Goal: Information Seeking & Learning: Learn about a topic

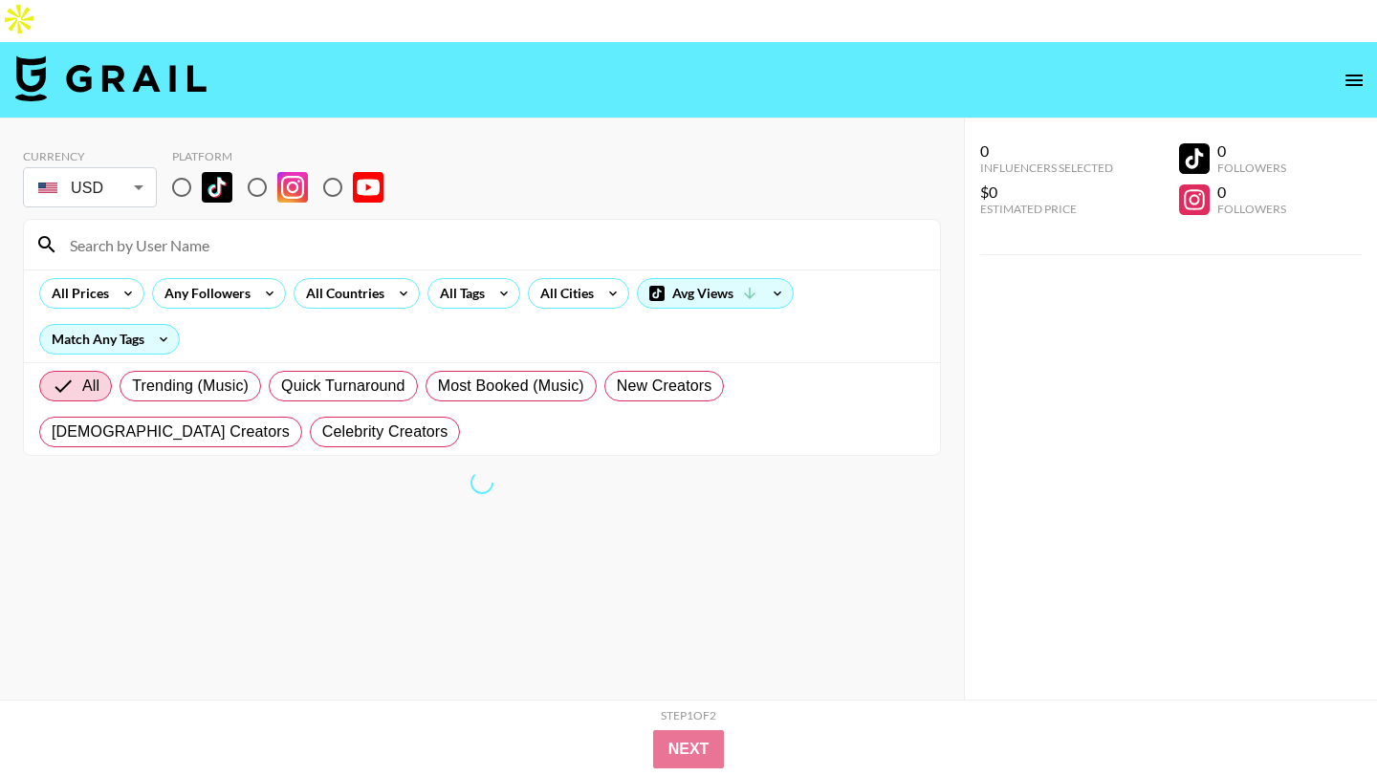
click at [268, 167] on input "radio" at bounding box center [257, 187] width 40 height 40
radio input "true"
click at [262, 229] on input at bounding box center [493, 244] width 870 height 31
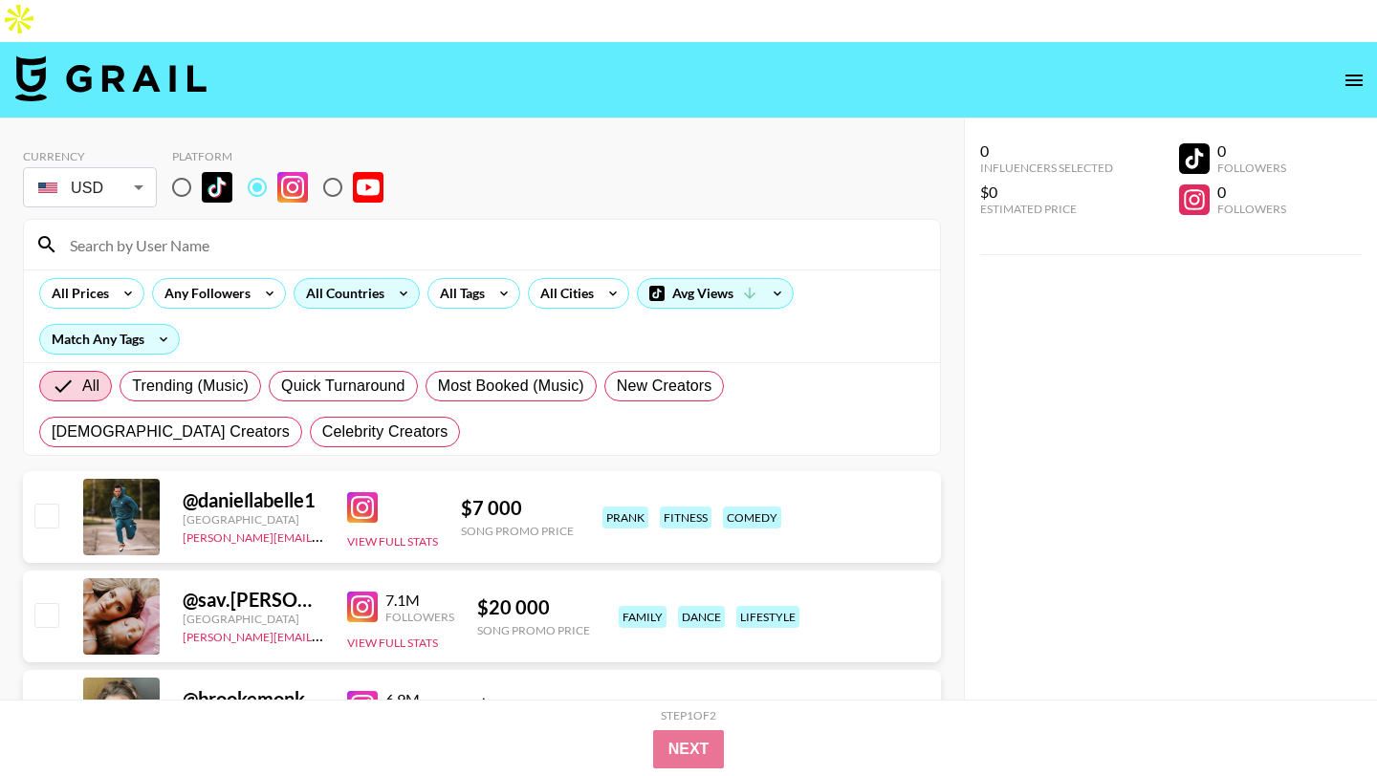
click at [330, 279] on div "All Countries" at bounding box center [341, 293] width 94 height 29
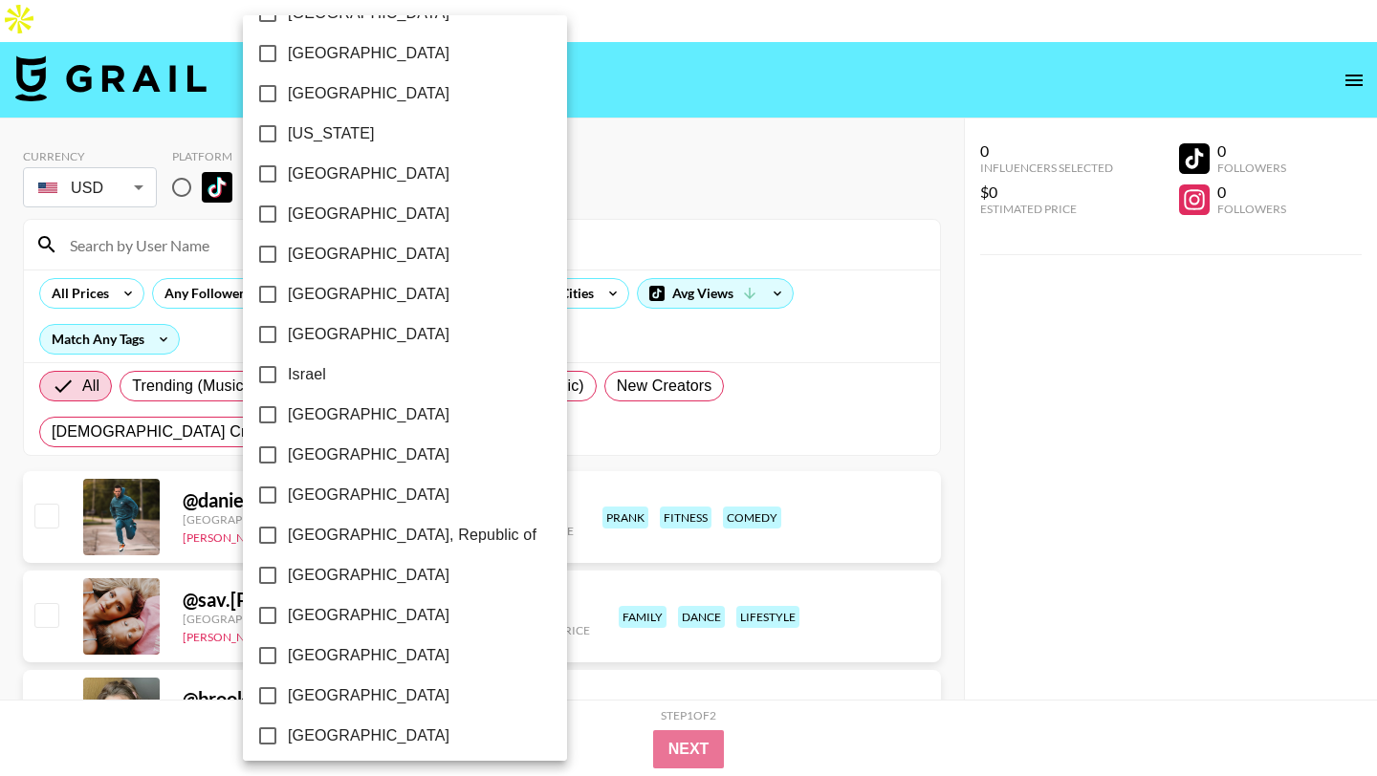
scroll to position [1453, 0]
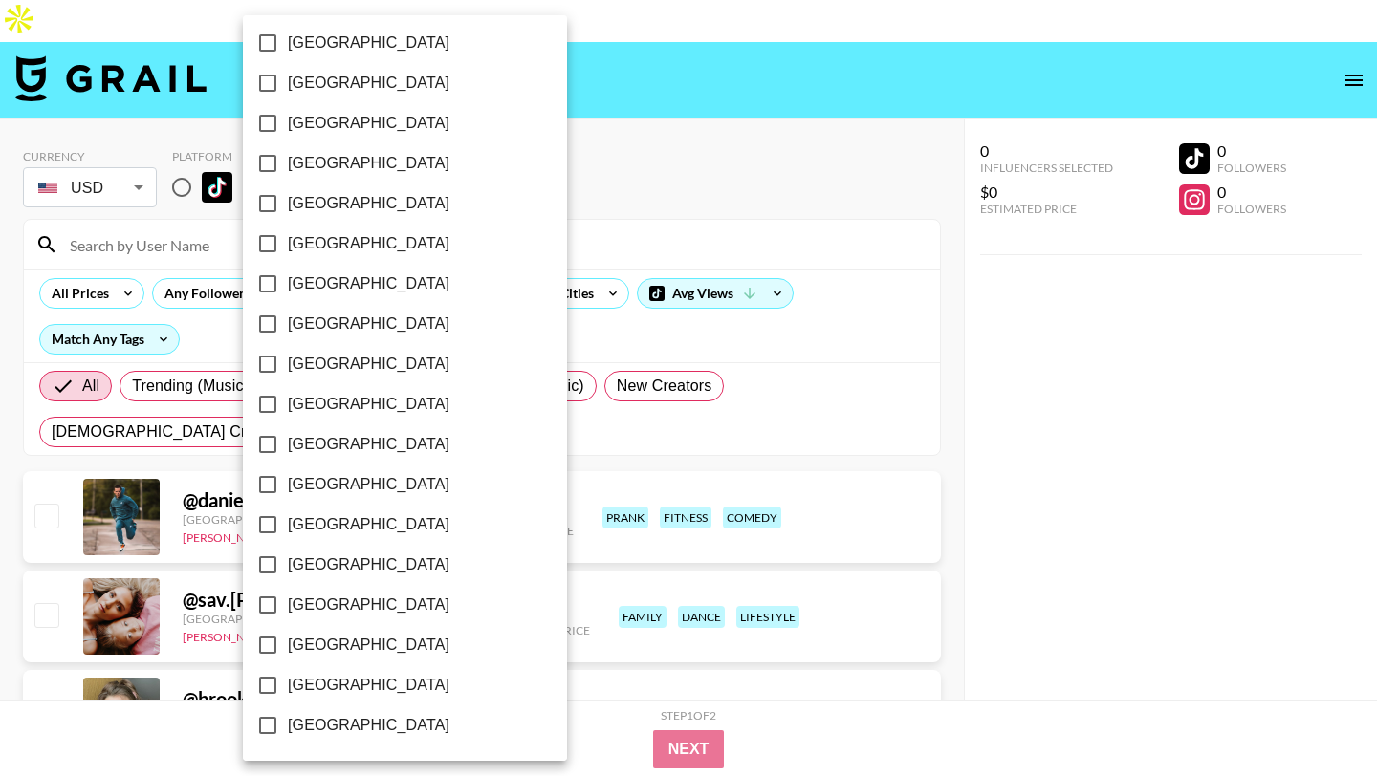
click at [341, 686] on span "[GEOGRAPHIC_DATA]" at bounding box center [369, 685] width 162 height 23
click at [288, 686] on input "[GEOGRAPHIC_DATA]" at bounding box center [268, 685] width 40 height 40
checkbox input "true"
drag, startPoint x: 665, startPoint y: 131, endPoint x: 640, endPoint y: 175, distance: 51.0
click at [665, 131] on div at bounding box center [688, 388] width 1377 height 776
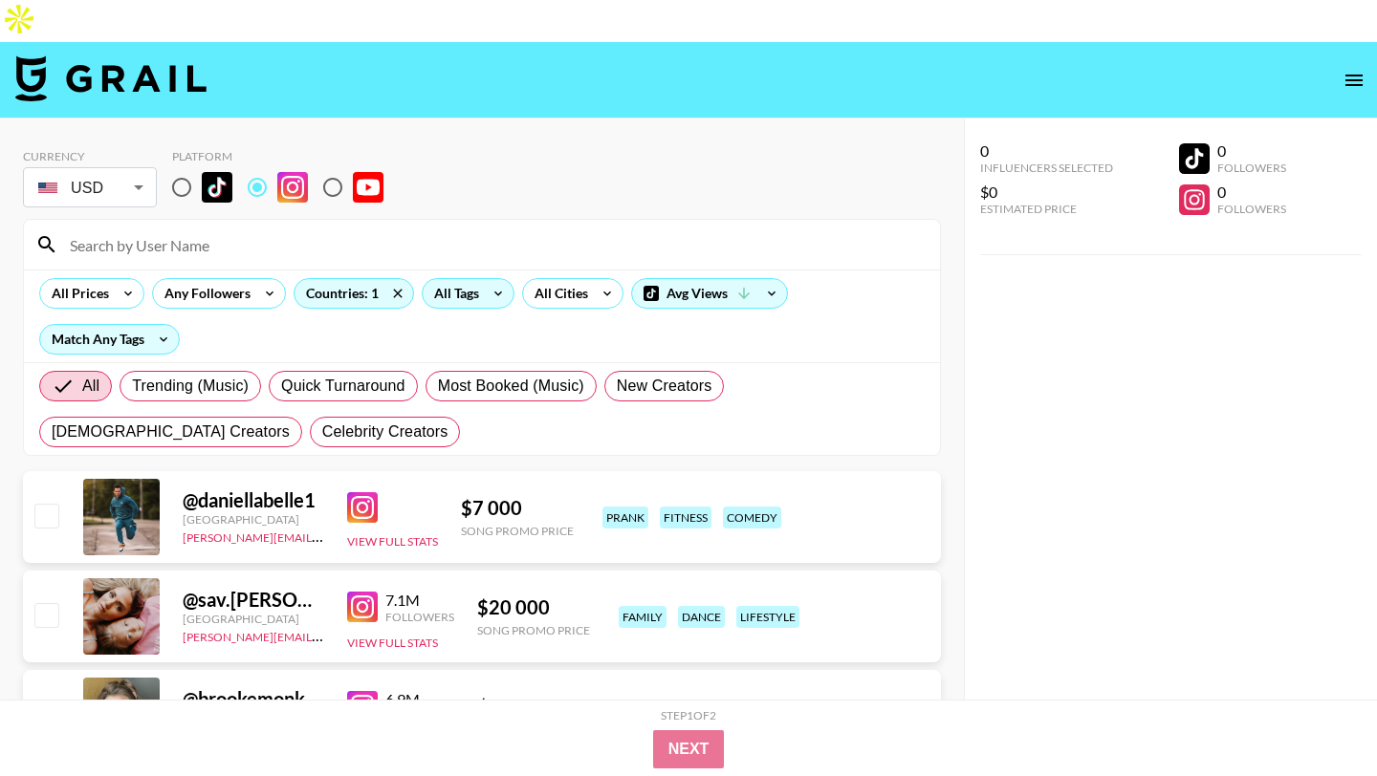
click at [480, 278] on div "All Tags" at bounding box center [468, 293] width 93 height 31
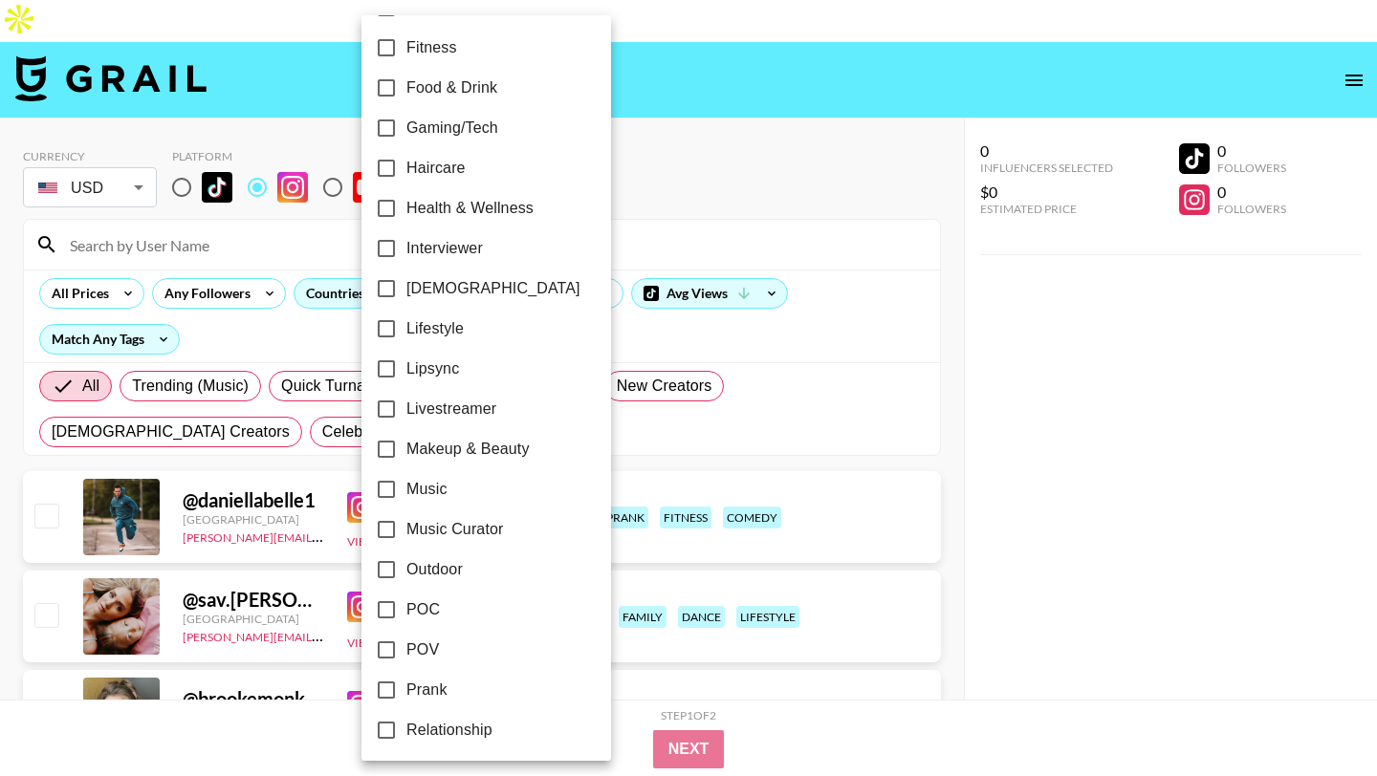
scroll to position [684, 0]
click at [467, 336] on label "Lifestyle" at bounding box center [473, 330] width 214 height 40
click at [406, 336] on input "Lifestyle" at bounding box center [386, 330] width 40 height 40
checkbox input "true"
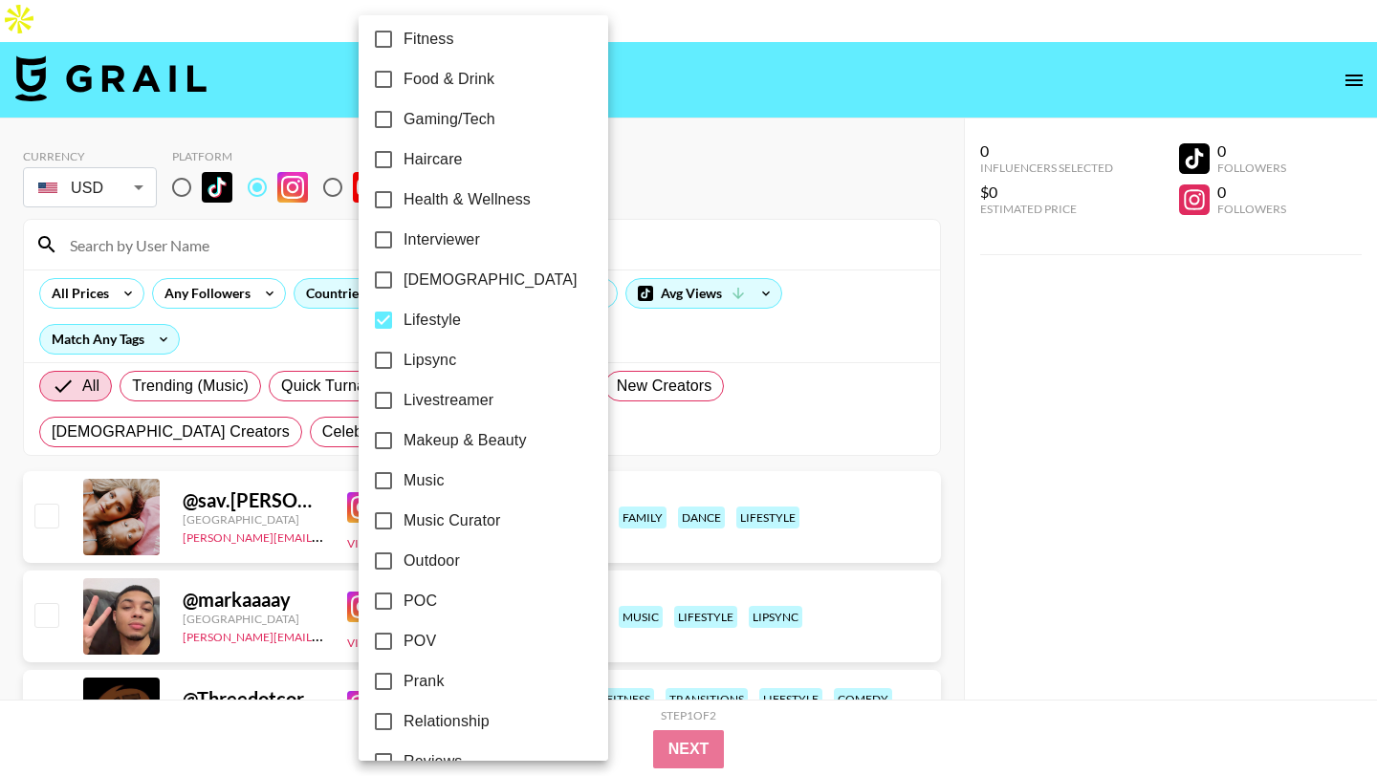
scroll to position [690, 0]
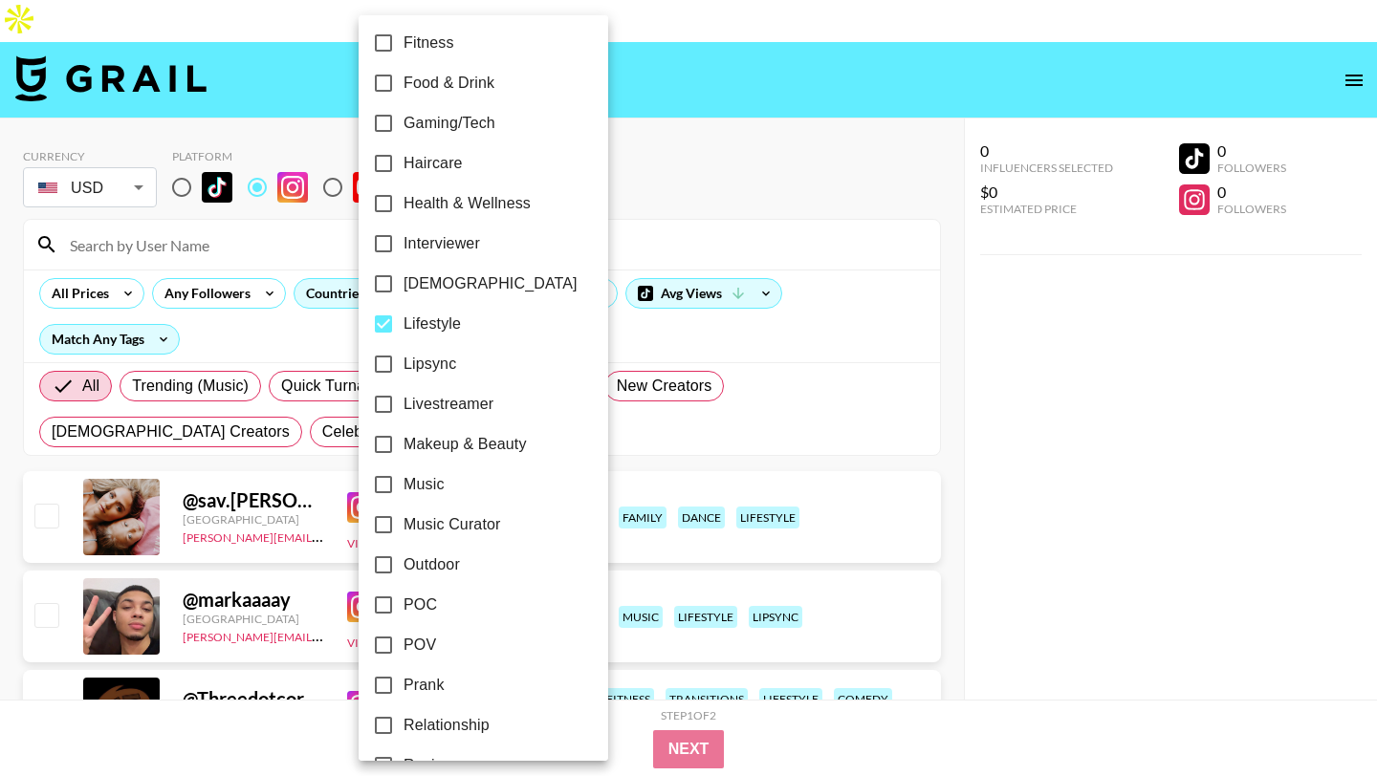
click at [465, 360] on label "Lipsync" at bounding box center [470, 364] width 214 height 40
click at [403, 360] on input "Lipsync" at bounding box center [383, 364] width 40 height 40
checkbox input "true"
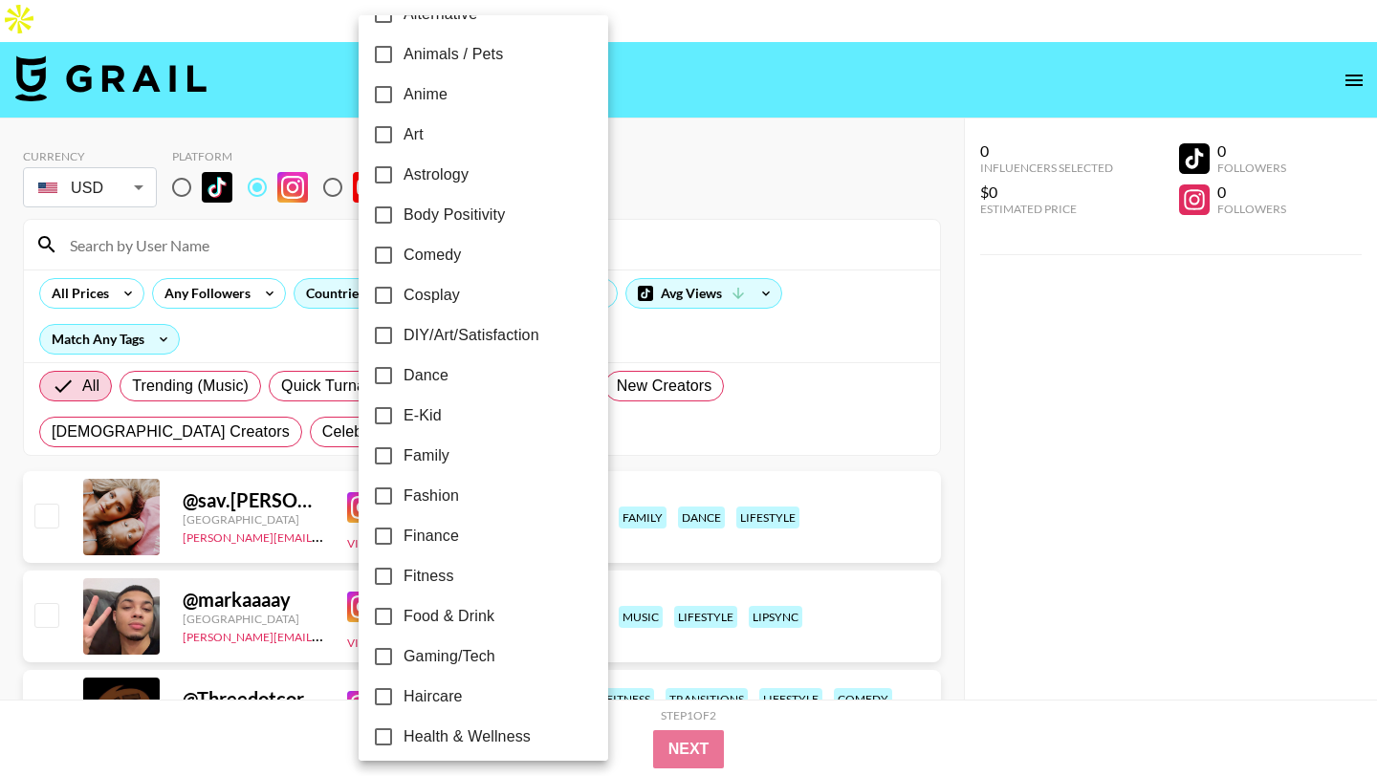
scroll to position [175, 0]
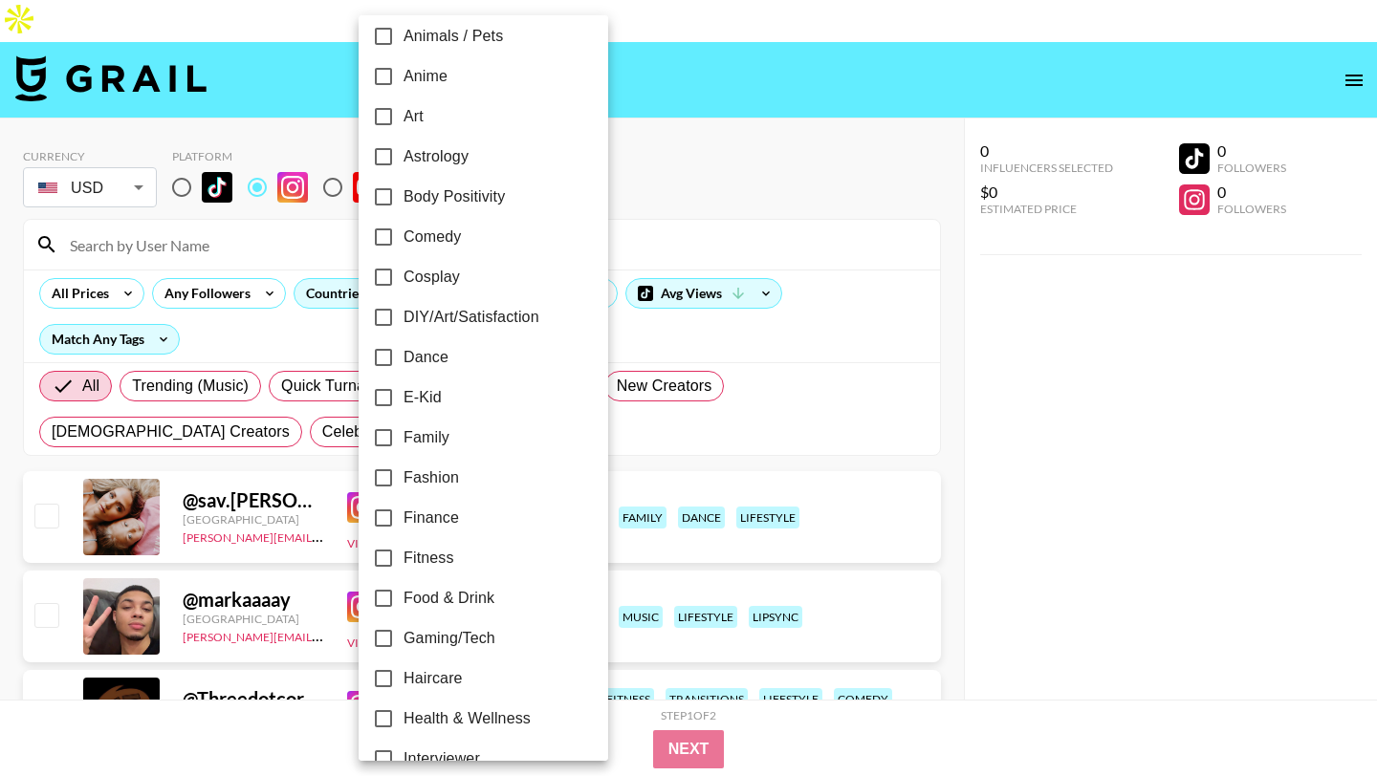
click at [437, 482] on span "Fashion" at bounding box center [430, 478] width 55 height 23
click at [403, 482] on input "Fashion" at bounding box center [383, 478] width 40 height 40
checkbox input "true"
click at [767, 82] on div at bounding box center [688, 388] width 1377 height 776
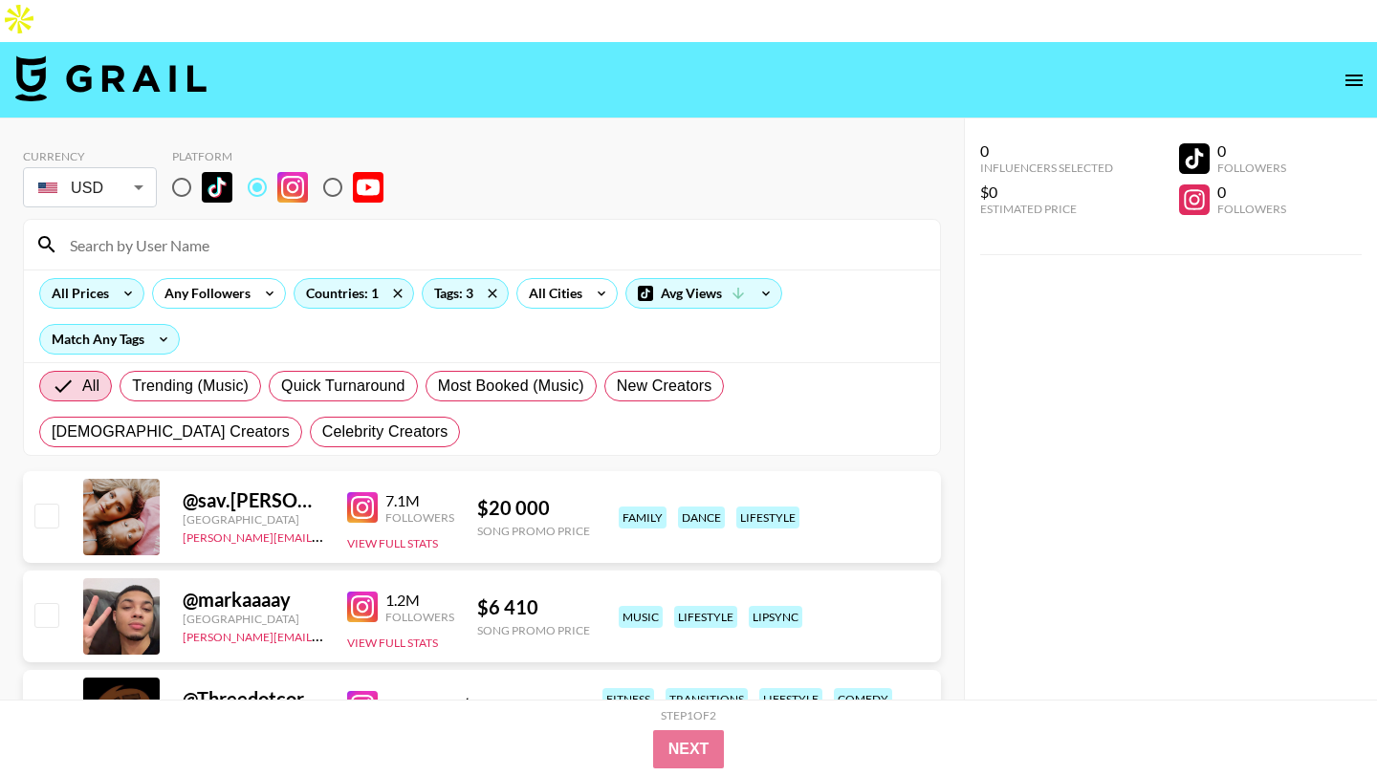
click at [108, 279] on div "All Prices" at bounding box center [76, 293] width 73 height 29
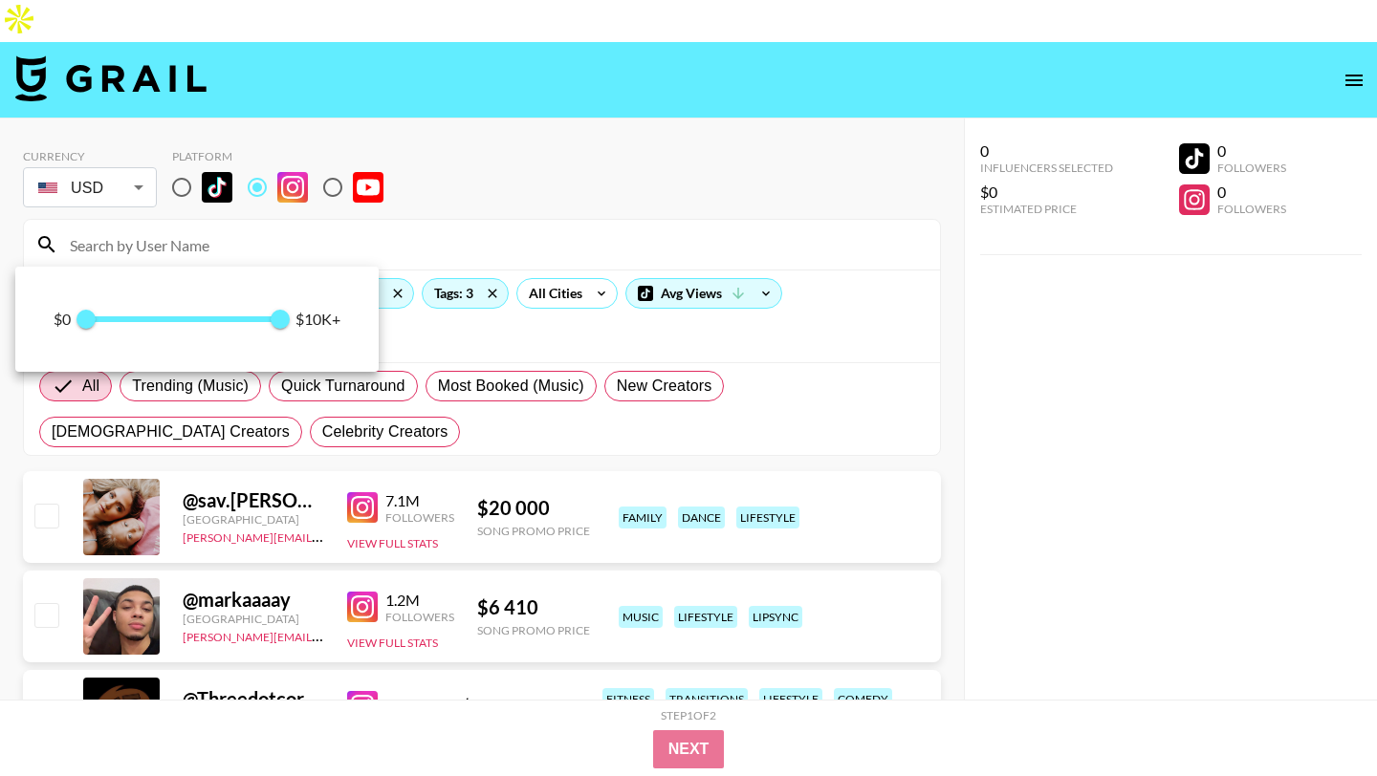
click at [114, 318] on span at bounding box center [184, 319] width 196 height 6
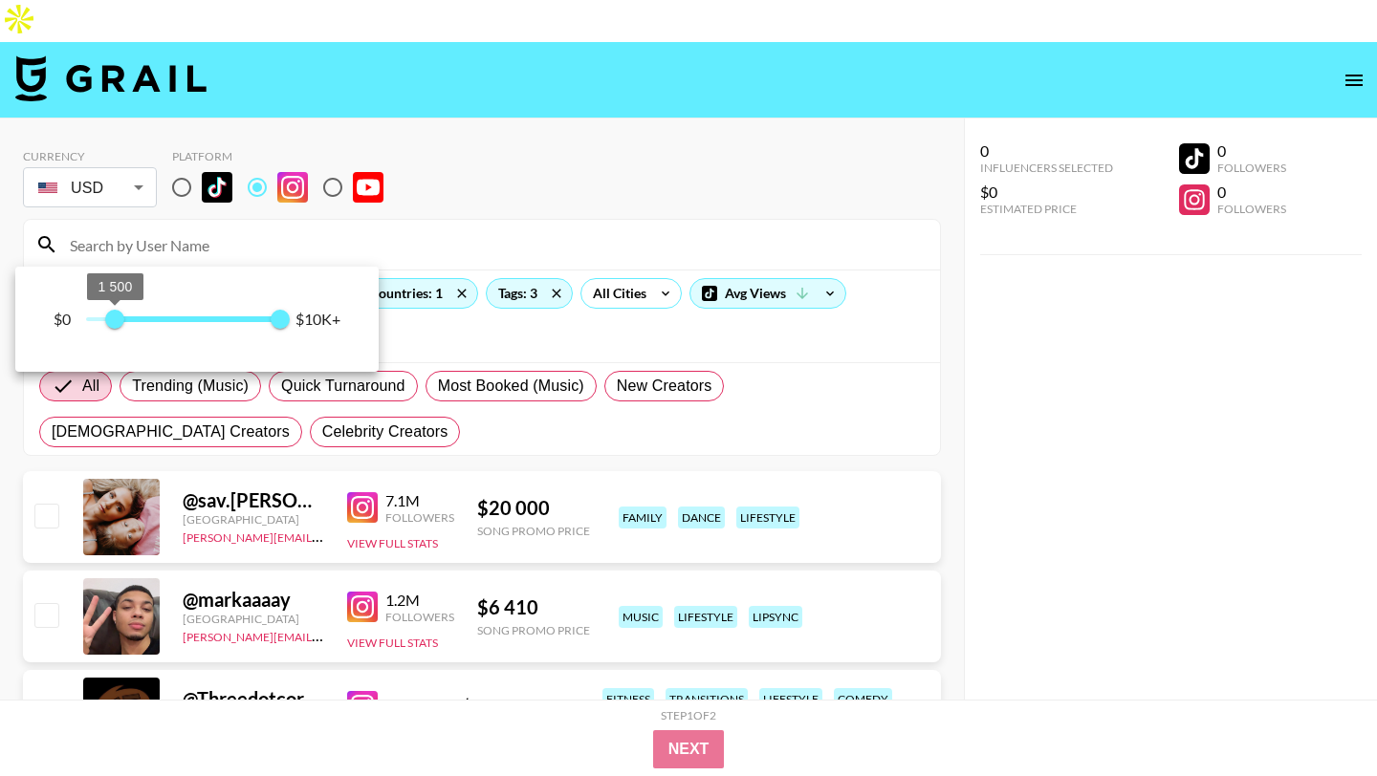
click at [105, 317] on span "1 500" at bounding box center [114, 319] width 19 height 19
click at [91, 317] on span "750" at bounding box center [100, 319] width 19 height 19
click at [100, 319] on span "250" at bounding box center [90, 319] width 19 height 19
type input "500"
click at [95, 317] on span "500" at bounding box center [95, 319] width 19 height 19
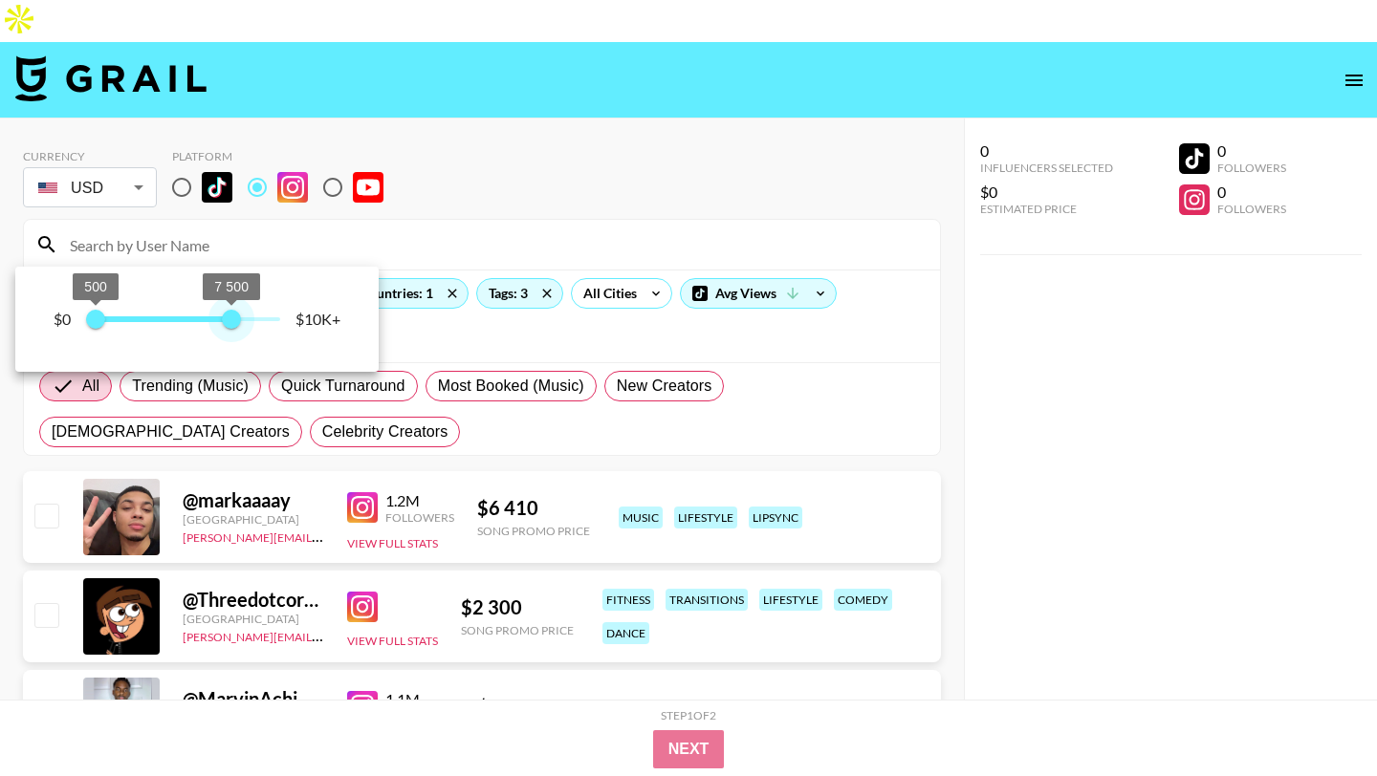
type input "7500"
drag, startPoint x: 283, startPoint y: 319, endPoint x: 32, endPoint y: 318, distance: 251.4
click at [32, 318] on div "$0 0 7 500 $10K+" at bounding box center [196, 319] width 363 height 105
click at [96, 318] on span "0" at bounding box center [85, 319] width 19 height 19
click at [96, 319] on span "750" at bounding box center [100, 319] width 19 height 19
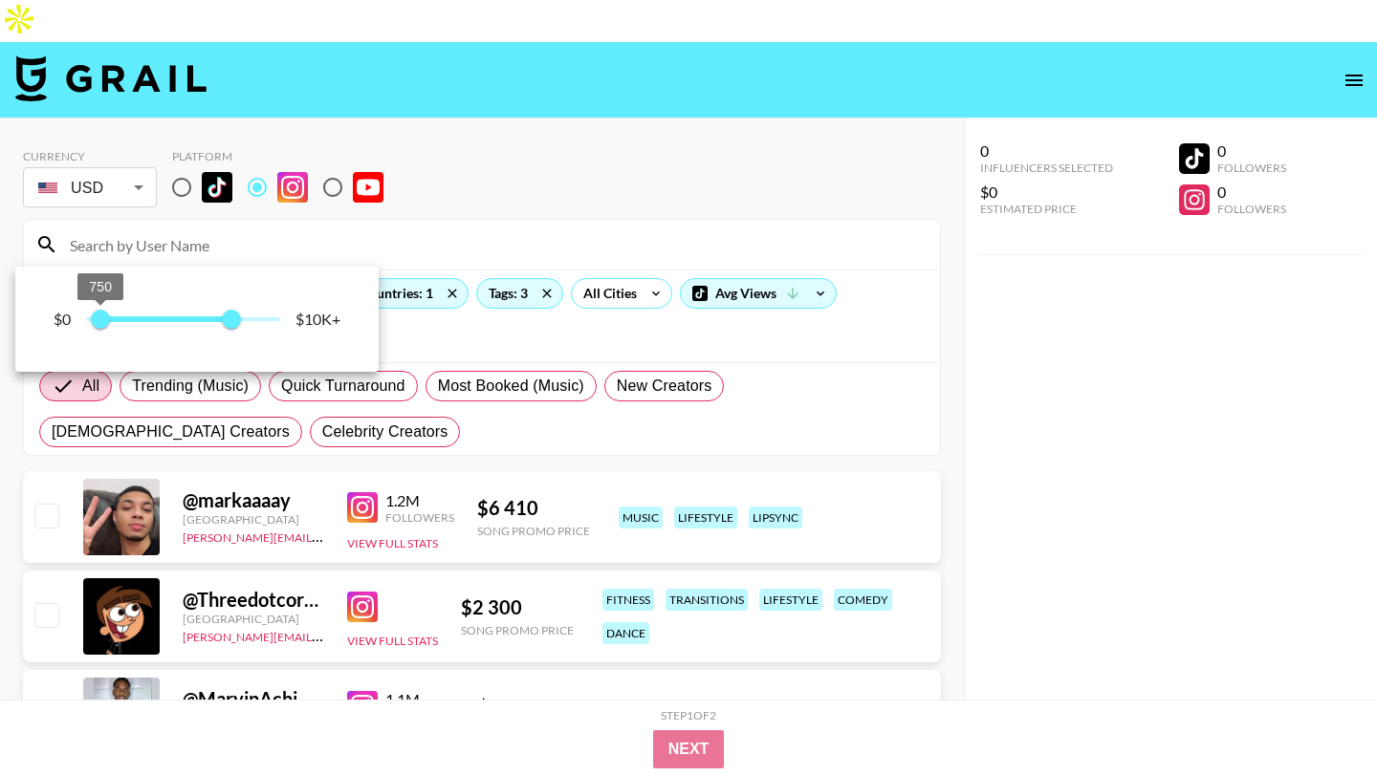
type input "500"
click at [509, 111] on div at bounding box center [688, 388] width 1377 height 776
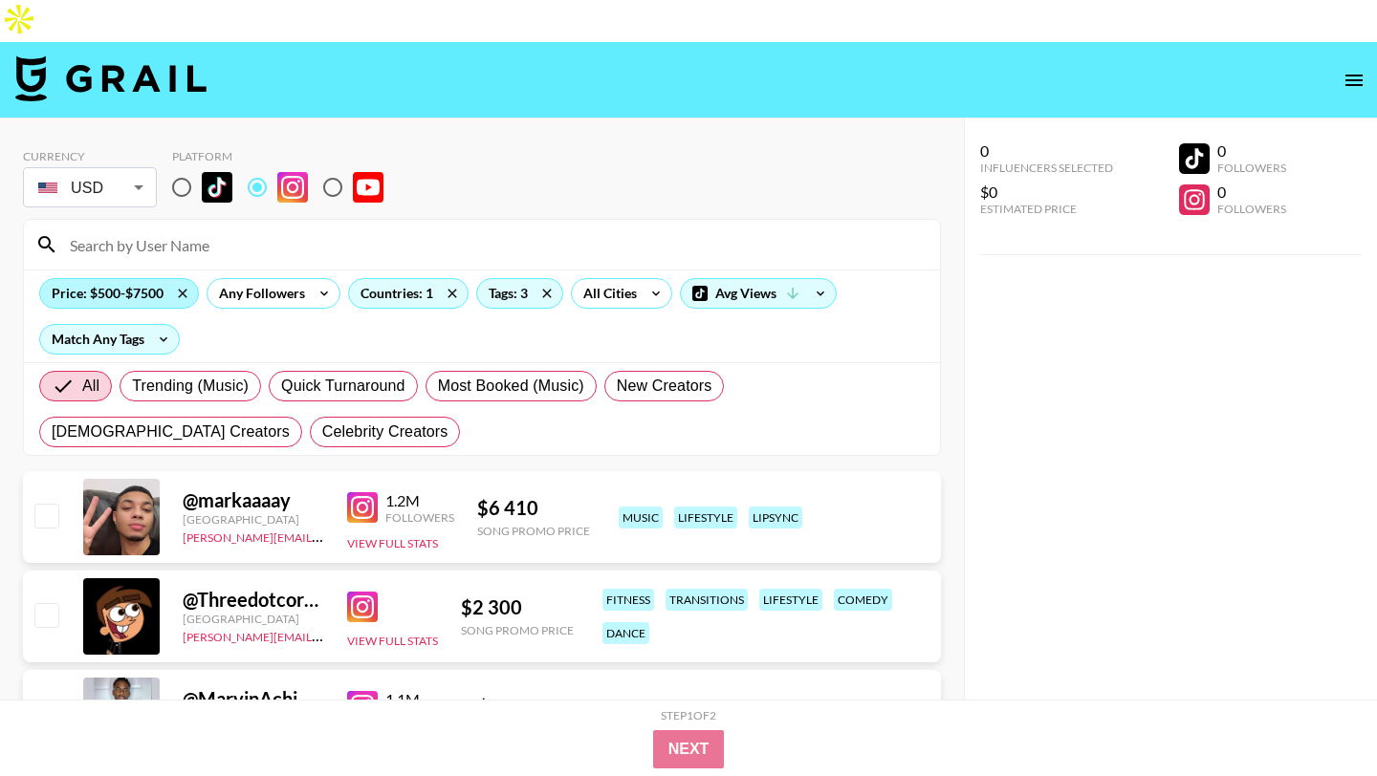
click at [159, 279] on div "Price: $500-$7500" at bounding box center [119, 293] width 158 height 29
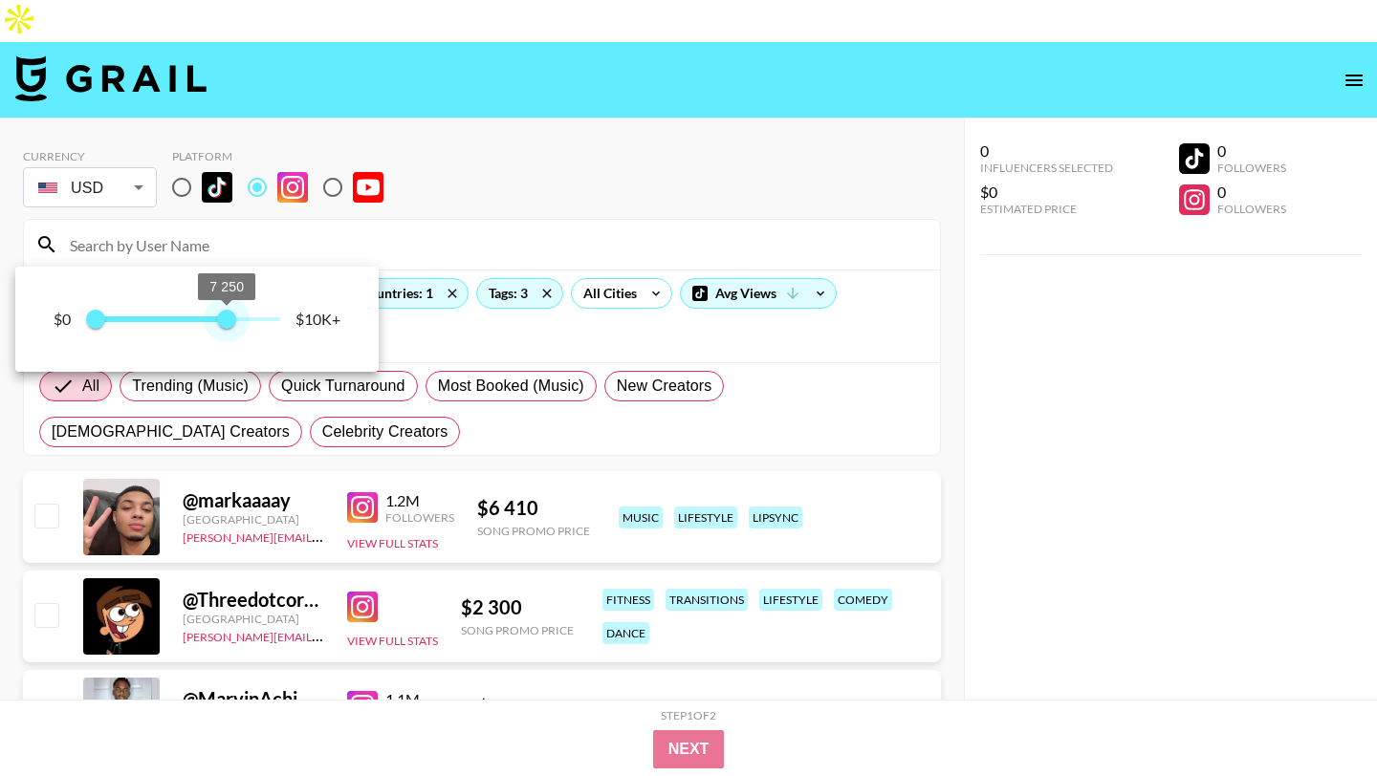
type input "1000"
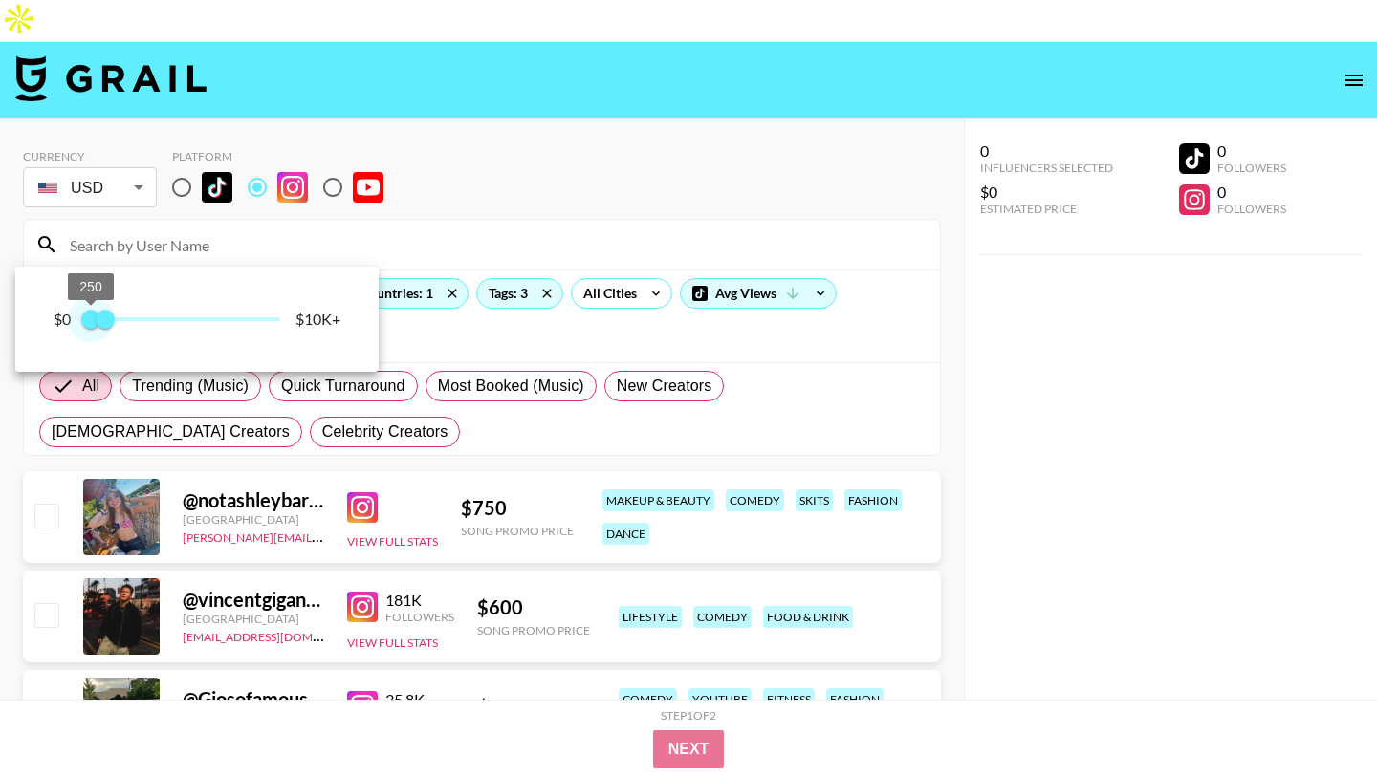
type input "0"
drag, startPoint x: 228, startPoint y: 324, endPoint x: 67, endPoint y: 321, distance: 160.6
click at [86, 321] on span "0 1 000" at bounding box center [183, 319] width 194 height 29
type input "500"
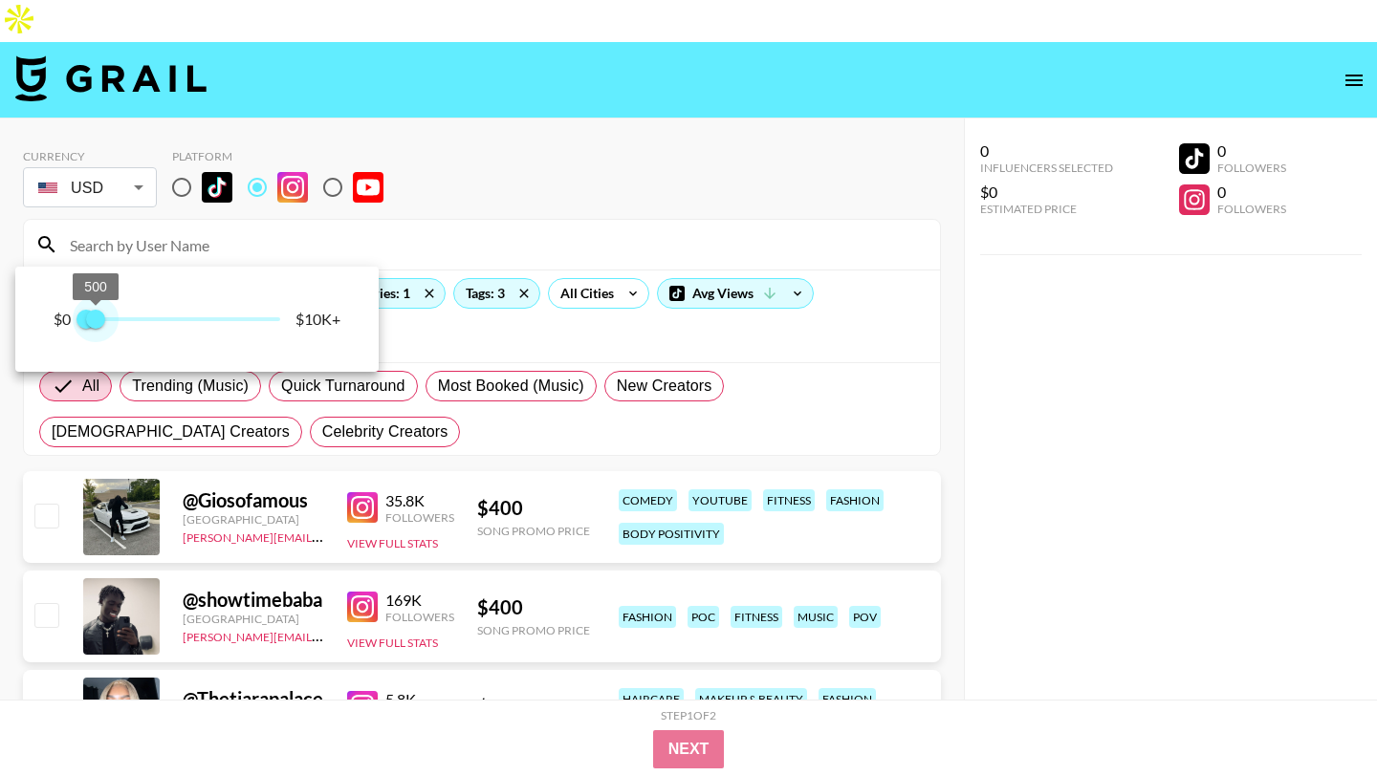
drag, startPoint x: 105, startPoint y: 320, endPoint x: 96, endPoint y: 321, distance: 9.6
click at [96, 321] on span "500" at bounding box center [95, 319] width 19 height 19
click at [529, 139] on div at bounding box center [688, 388] width 1377 height 776
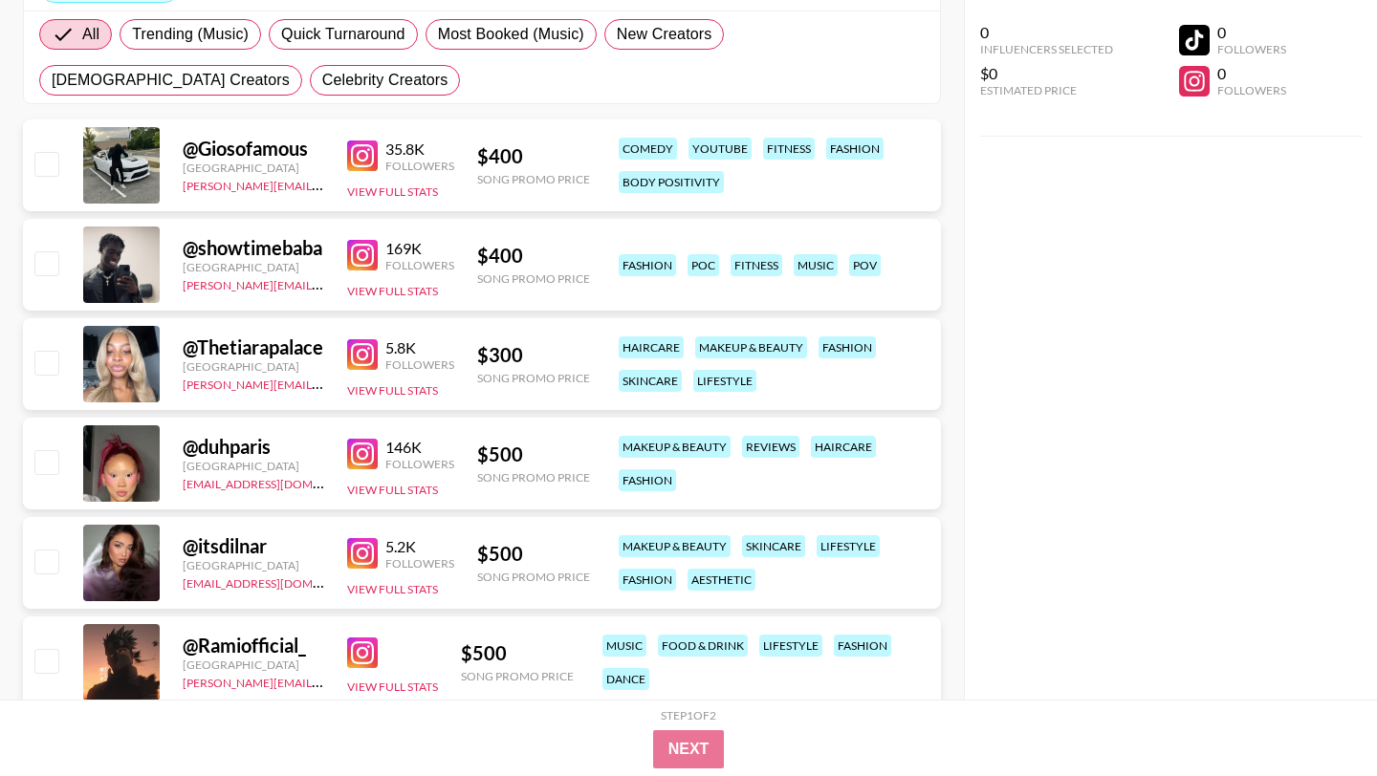
scroll to position [579, 0]
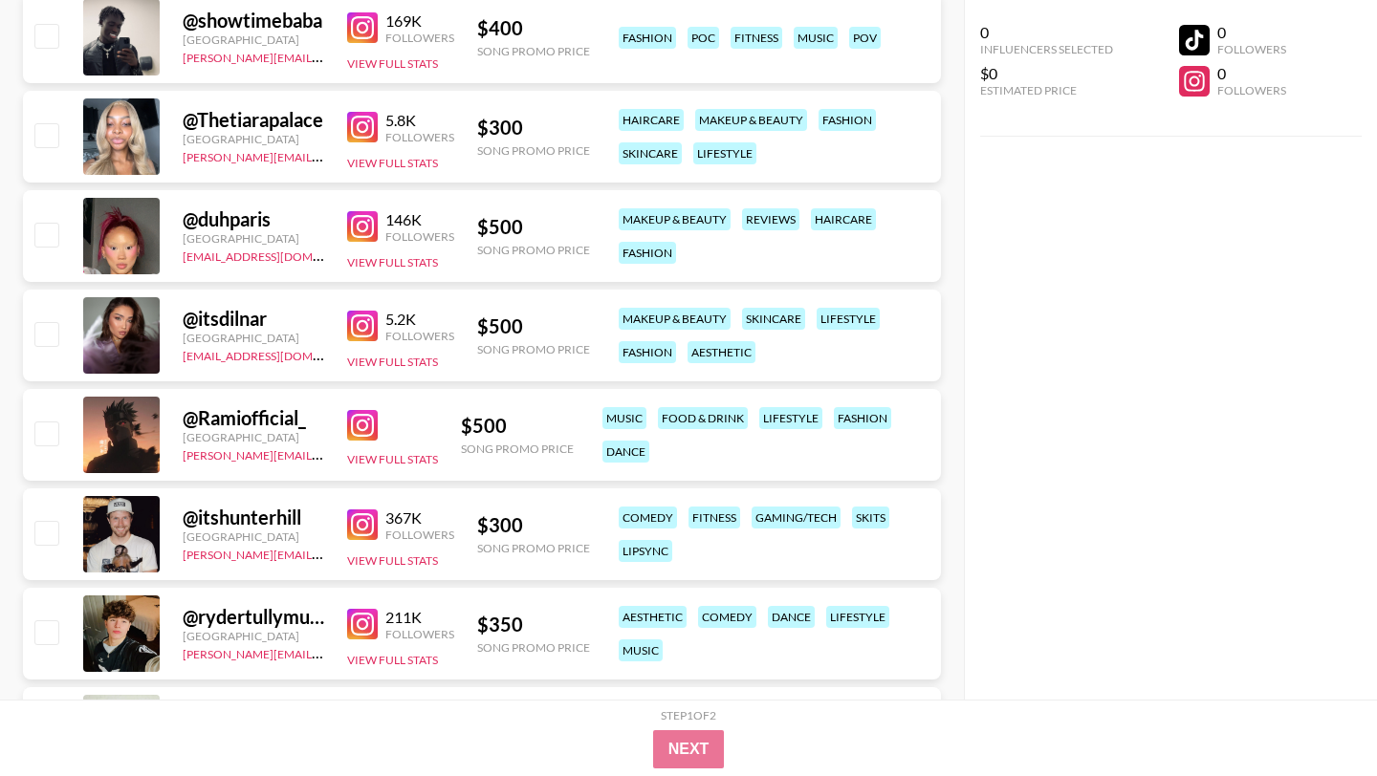
click at [364, 311] on img at bounding box center [362, 326] width 31 height 31
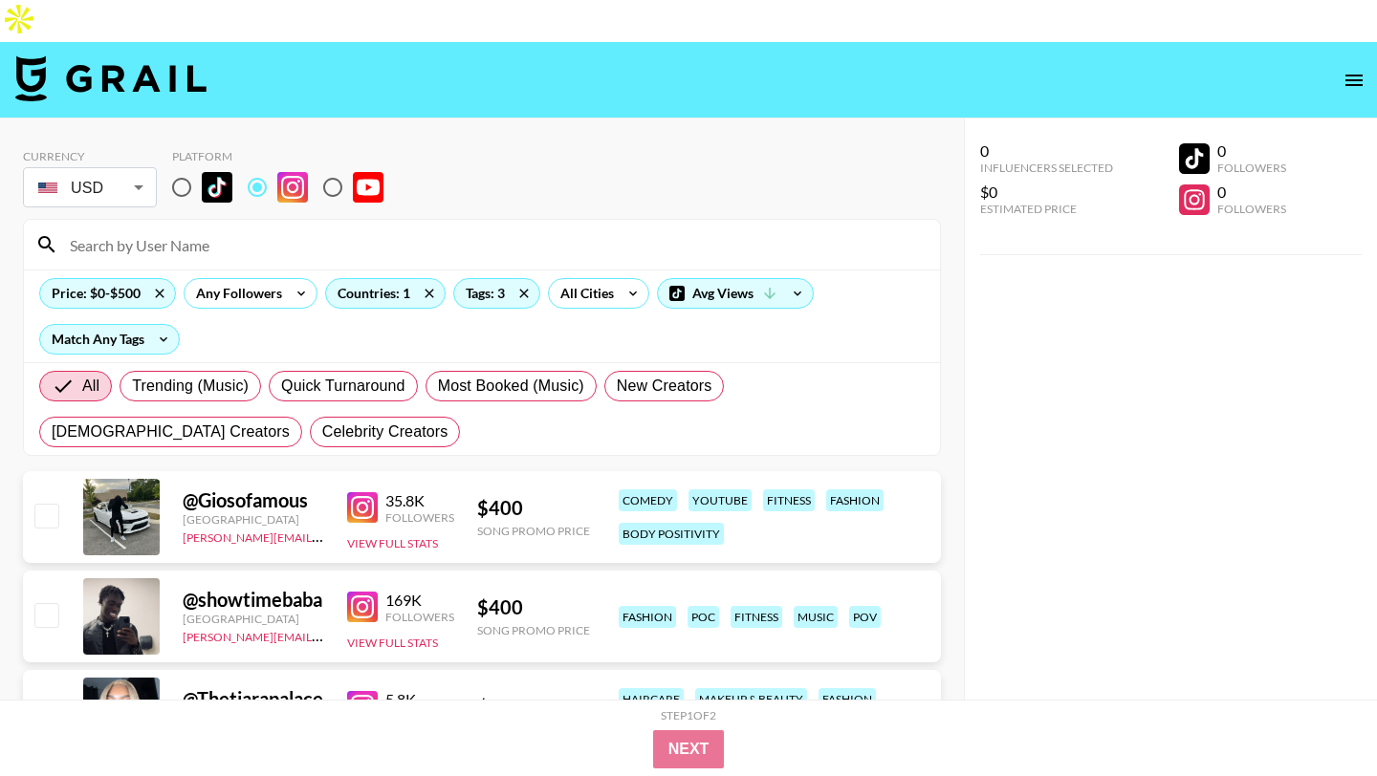
click at [182, 167] on input "radio" at bounding box center [182, 187] width 40 height 40
radio input "true"
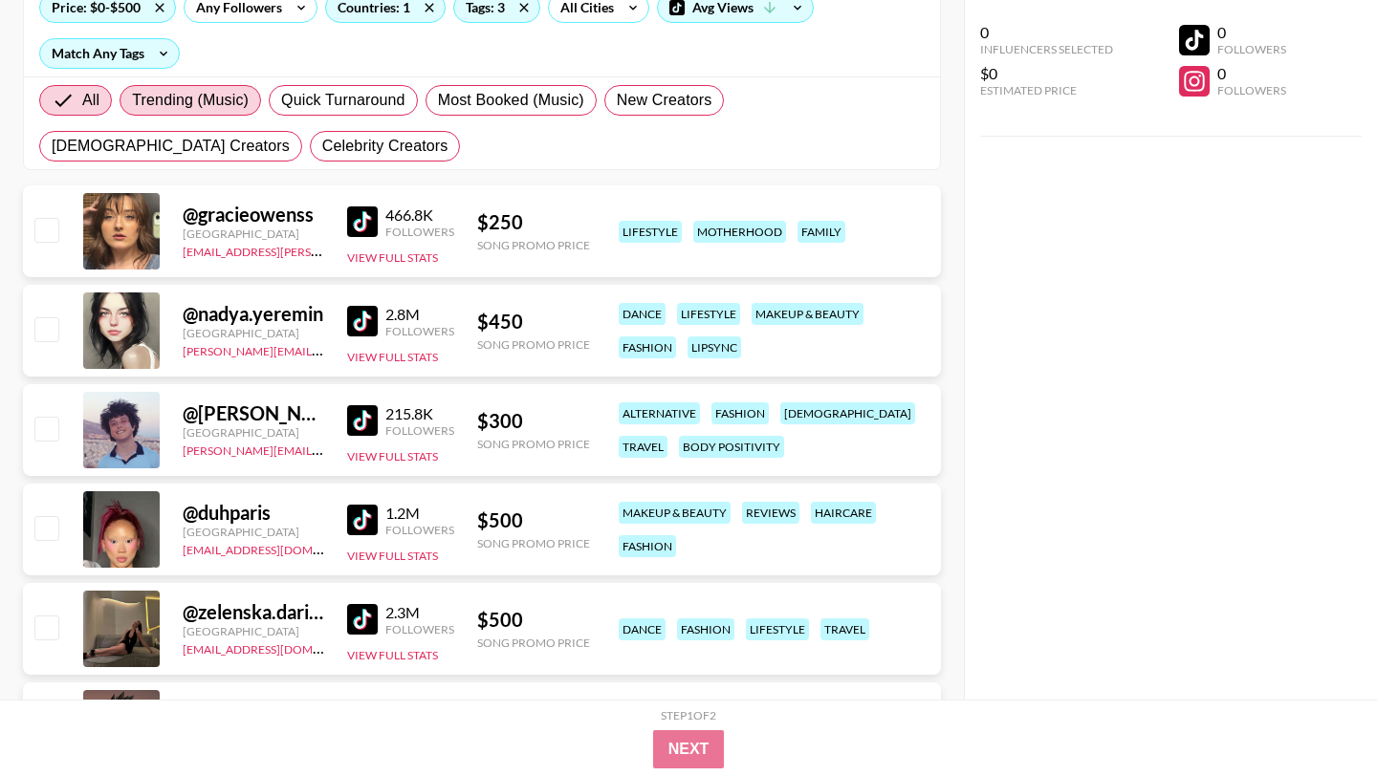
scroll to position [543, 0]
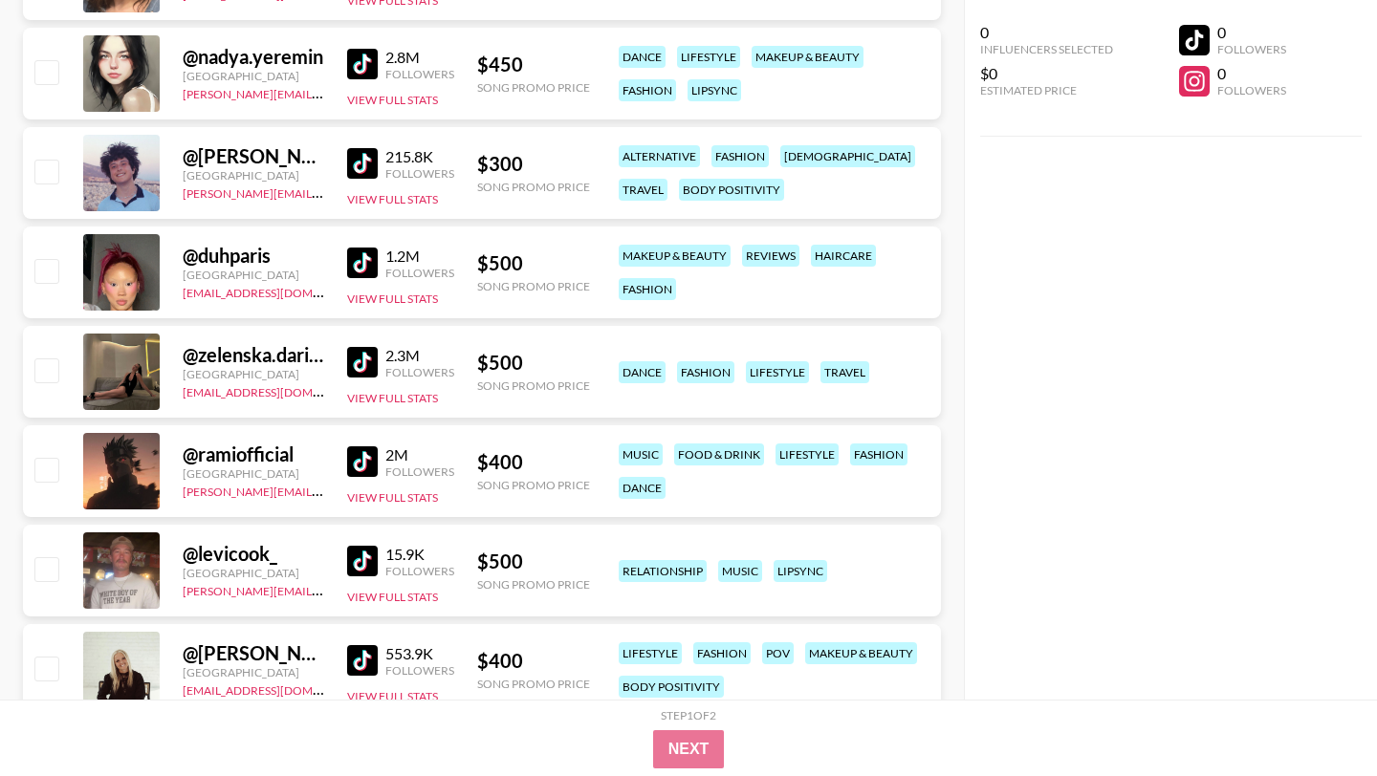
click at [360, 248] on img at bounding box center [362, 263] width 31 height 31
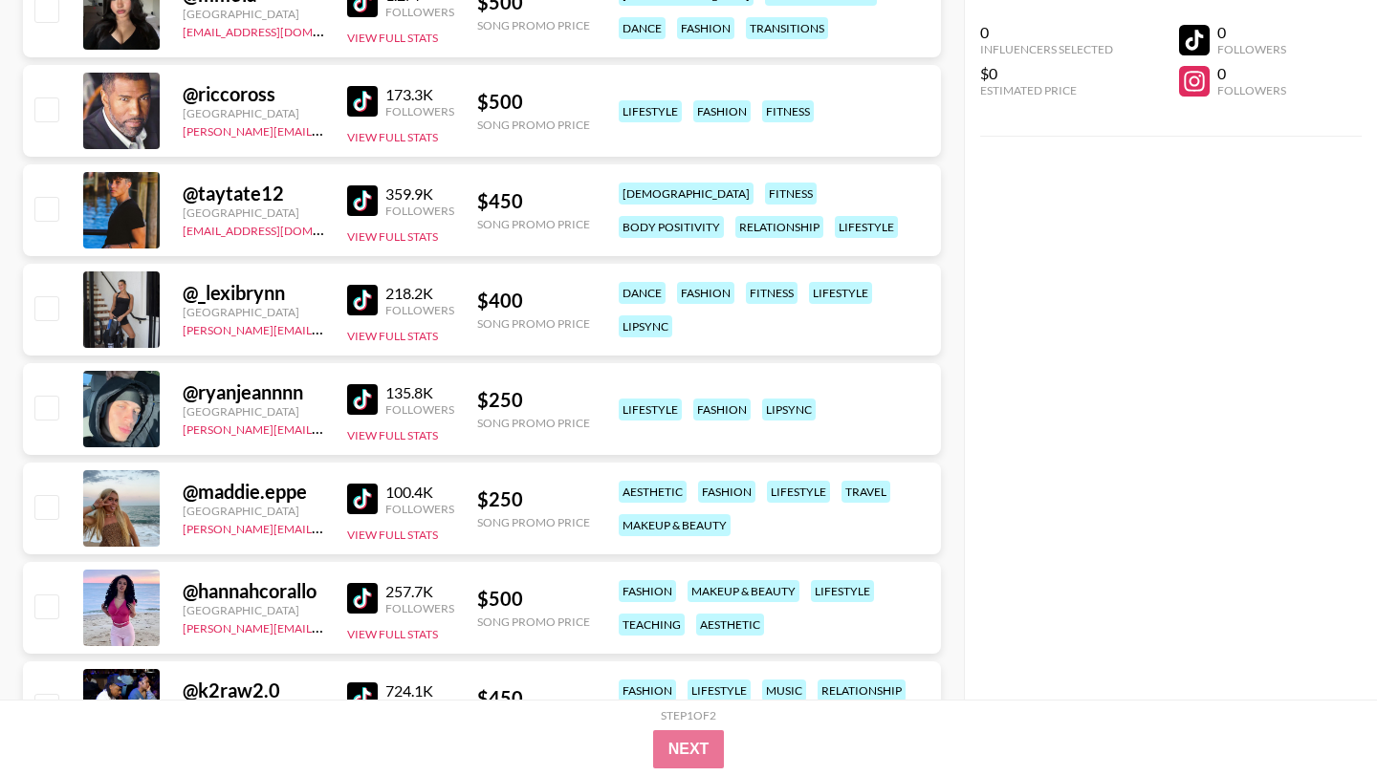
scroll to position [3290, 0]
click at [360, 582] on img at bounding box center [362, 597] width 31 height 31
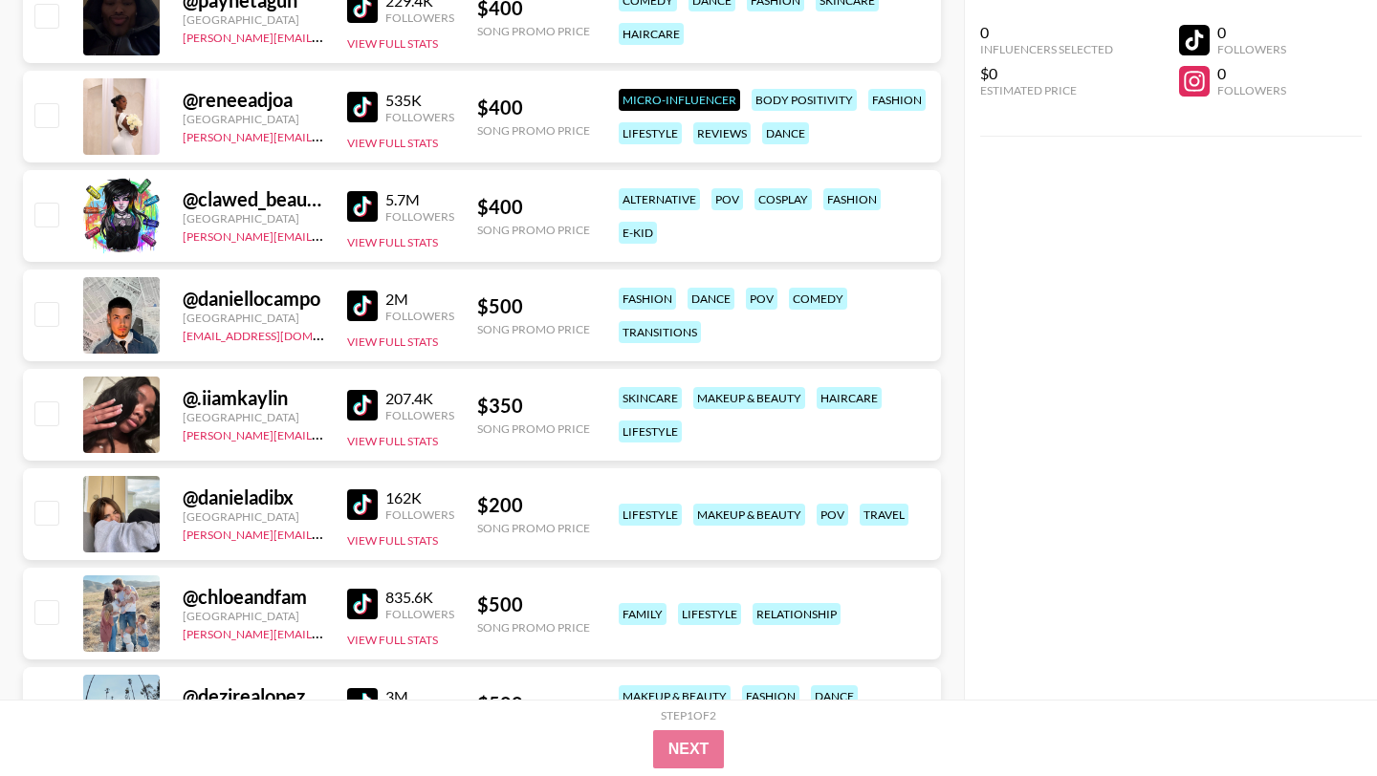
scroll to position [5369, 0]
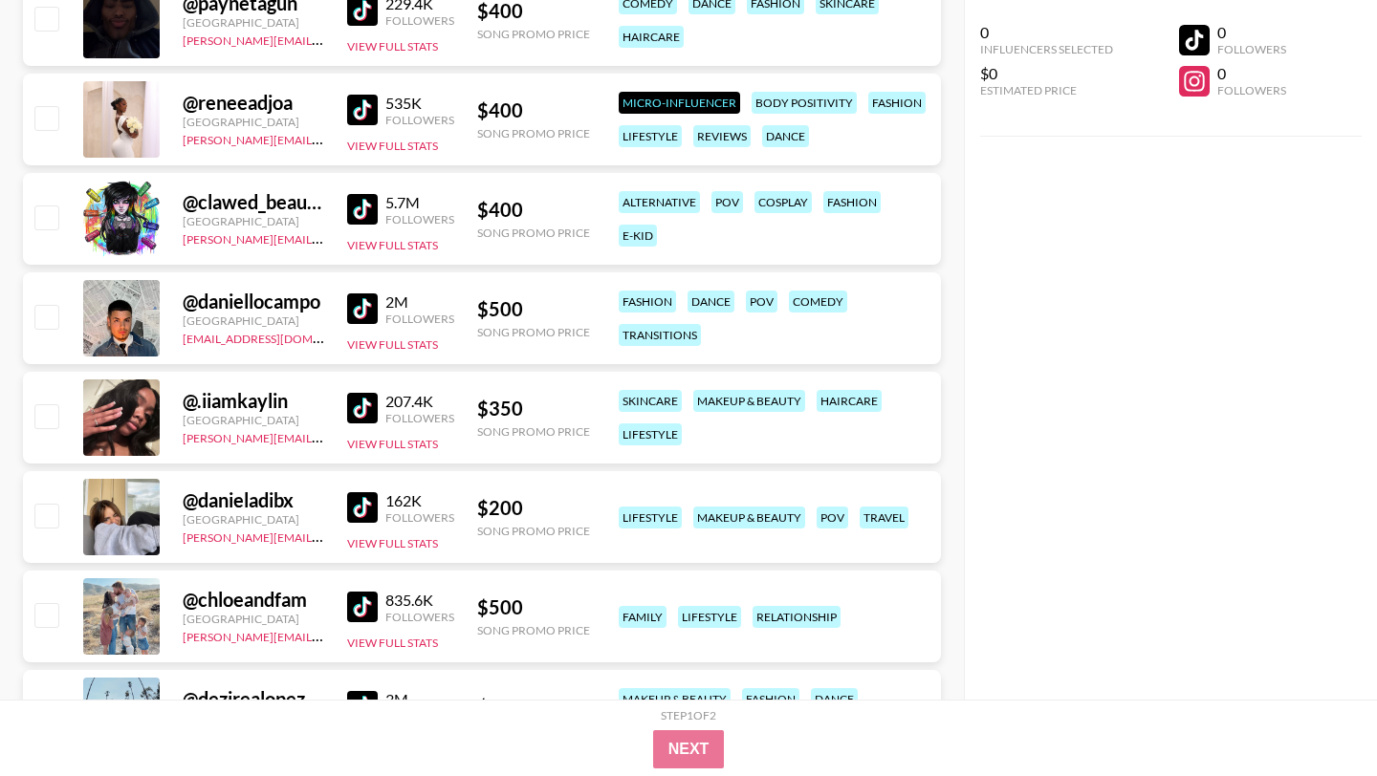
click at [358, 95] on img at bounding box center [362, 110] width 31 height 31
click at [358, 393] on img at bounding box center [362, 408] width 31 height 31
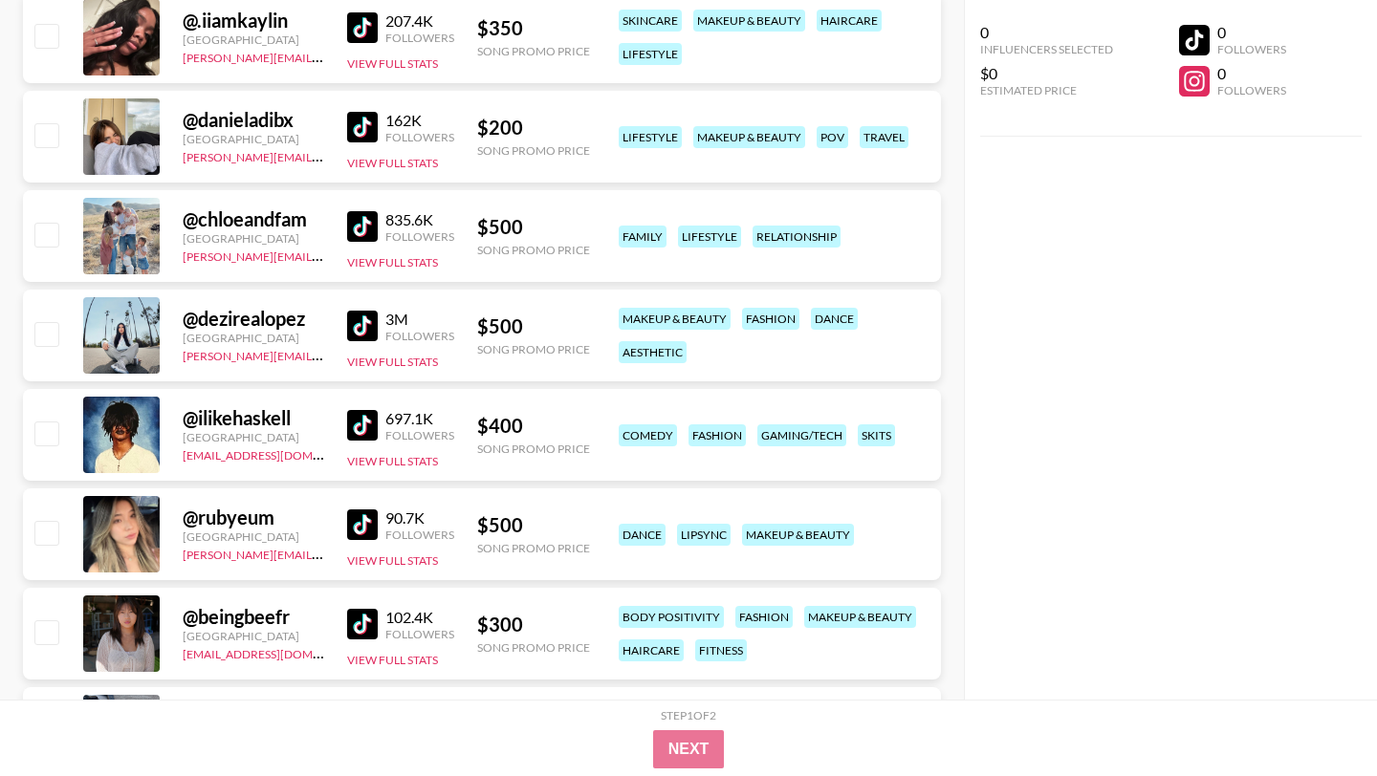
scroll to position [5747, 0]
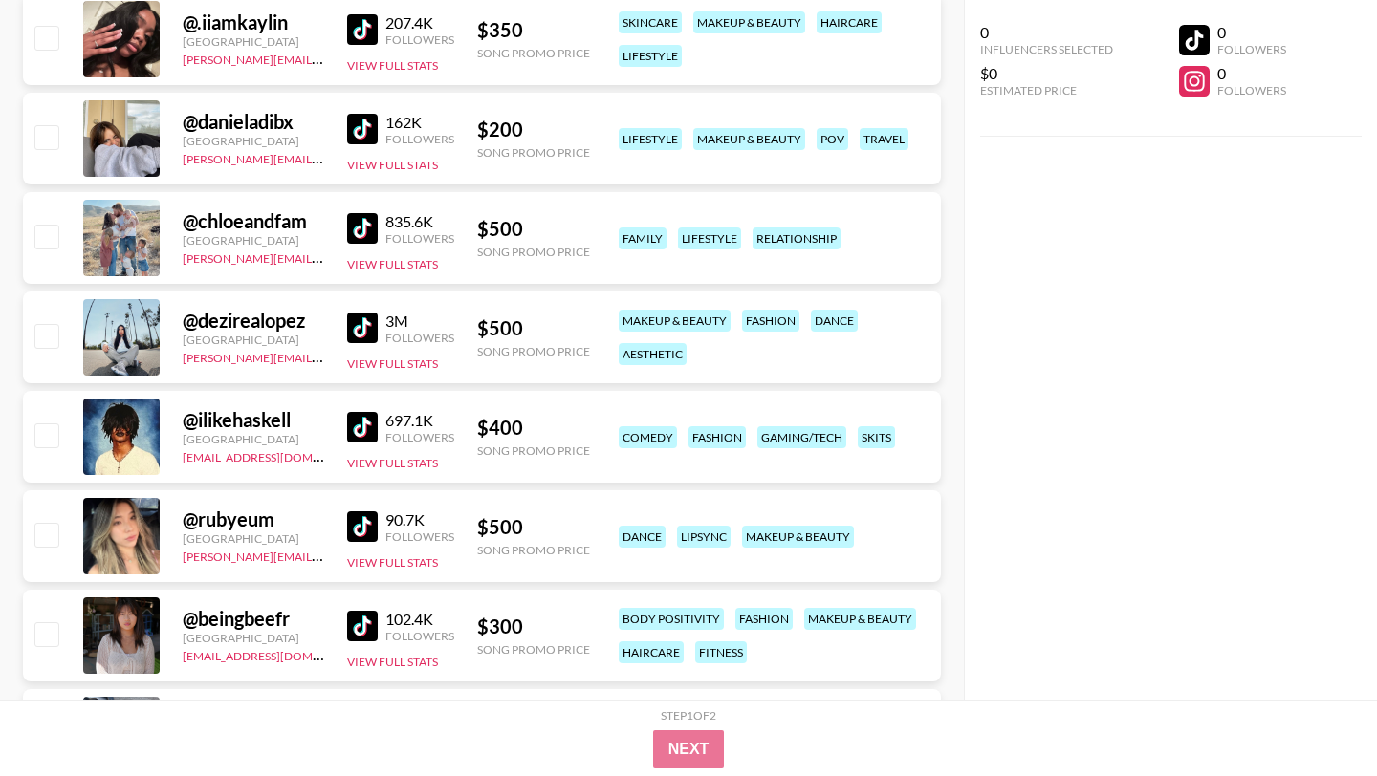
click at [376, 114] on img at bounding box center [362, 129] width 31 height 31
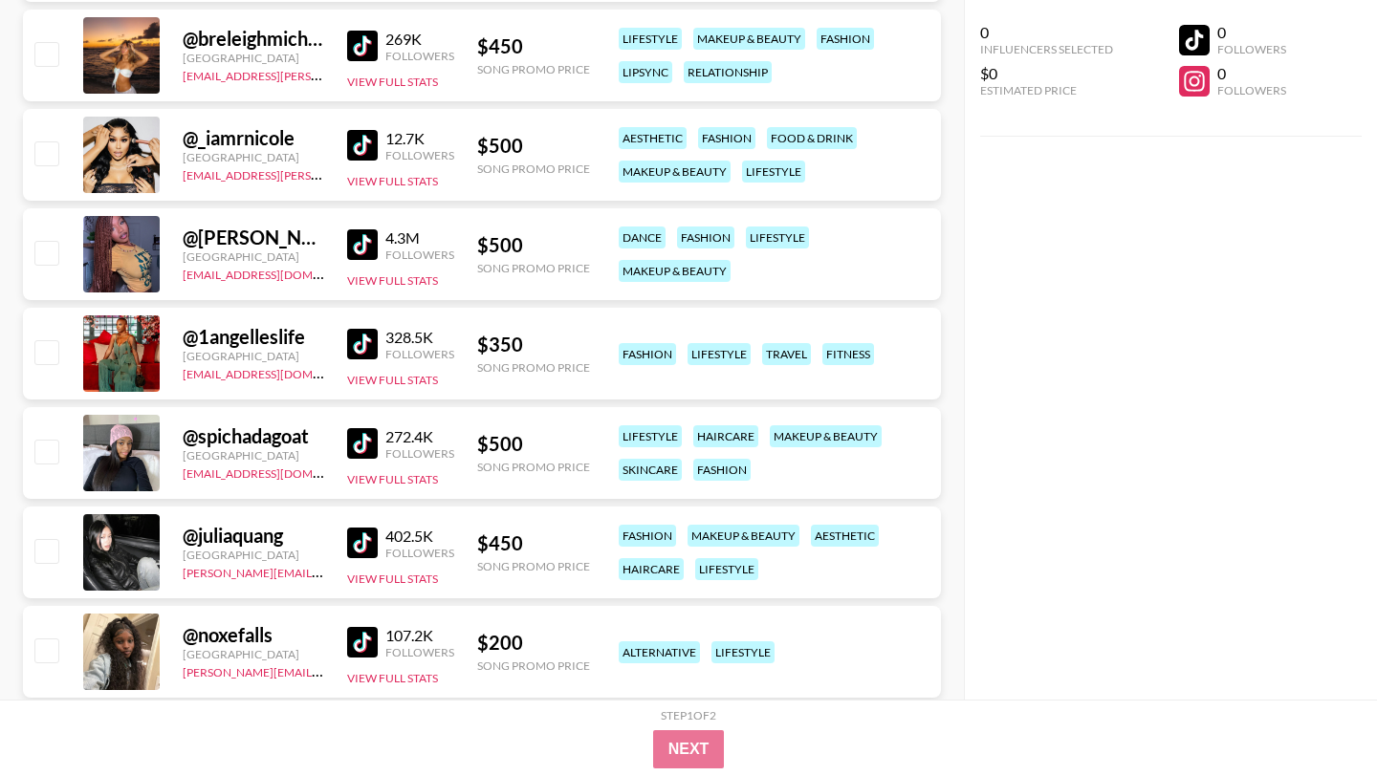
scroll to position [7026, 0]
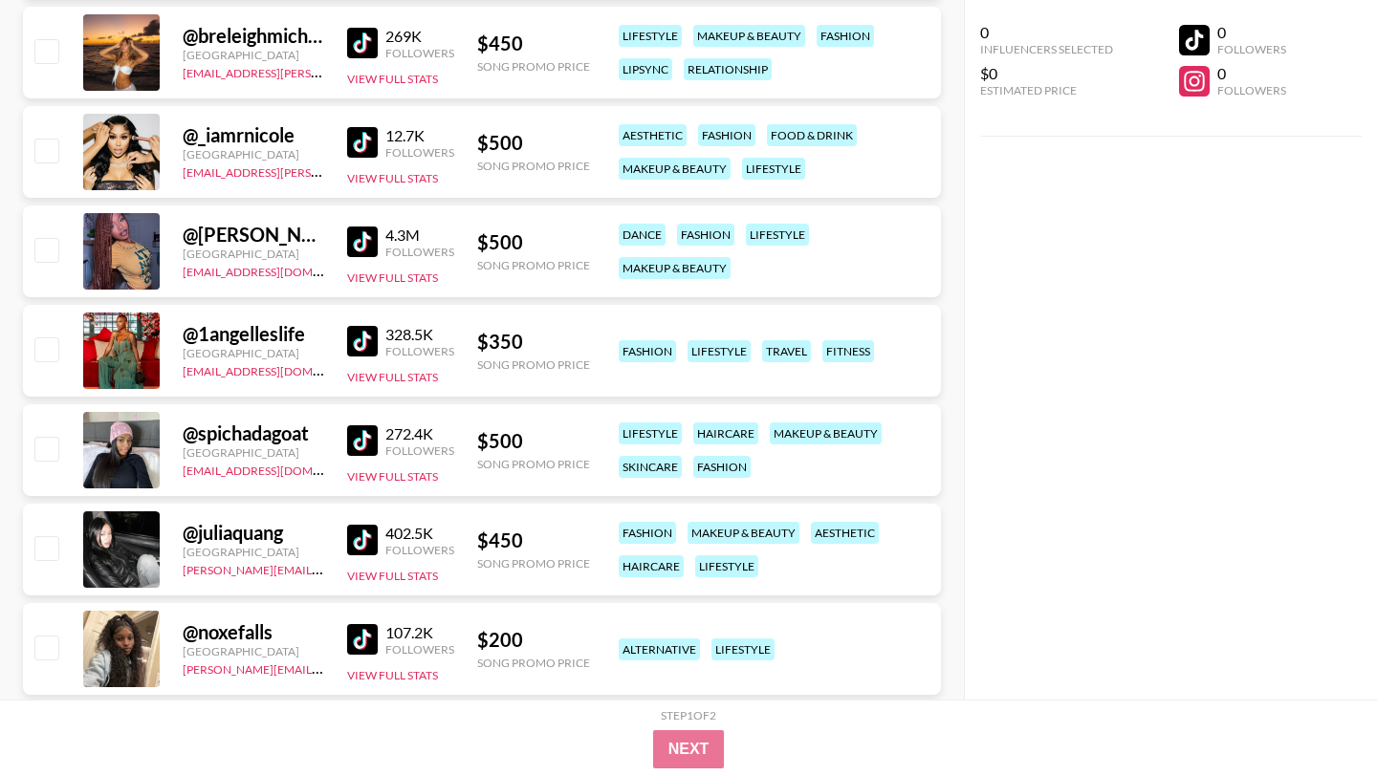
click at [364, 227] on img at bounding box center [362, 242] width 31 height 31
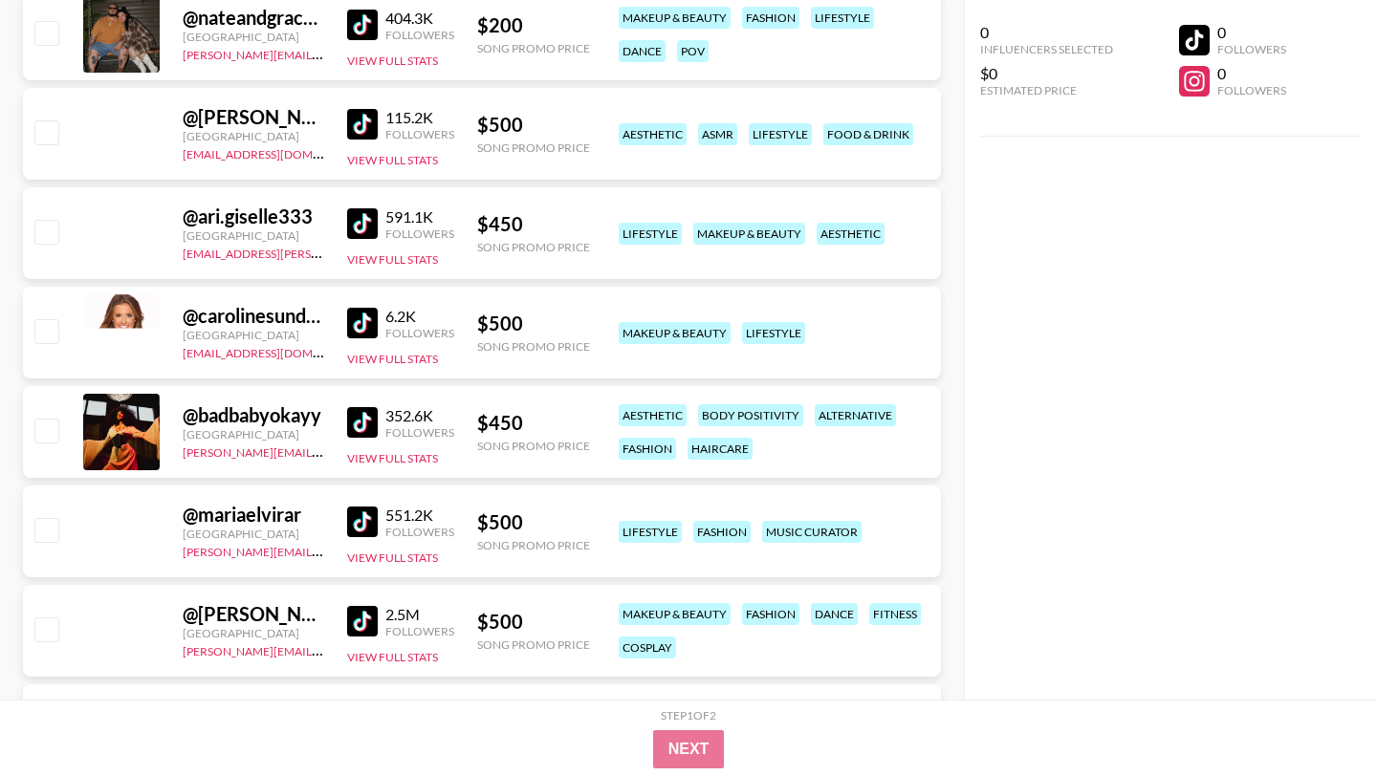
scroll to position [10326, 0]
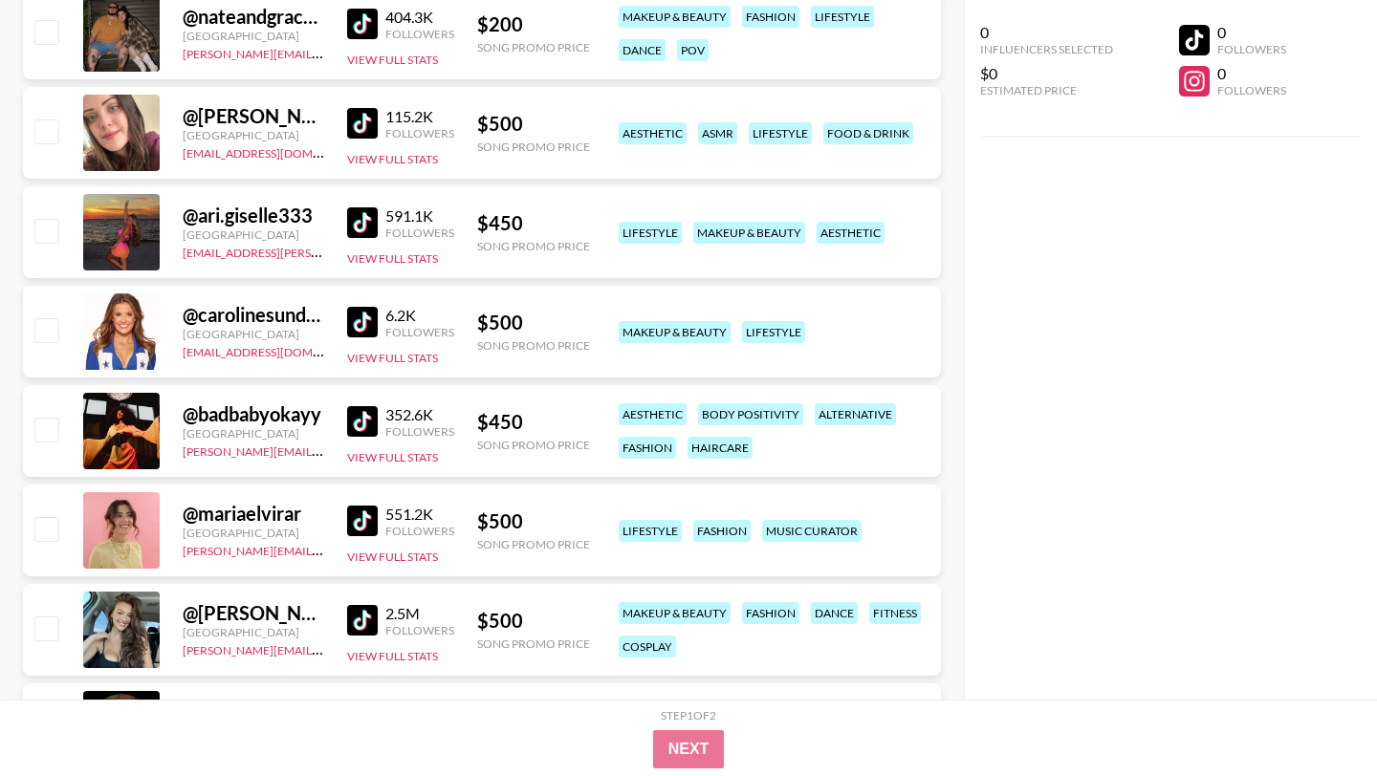
click at [366, 406] on img at bounding box center [362, 421] width 31 height 31
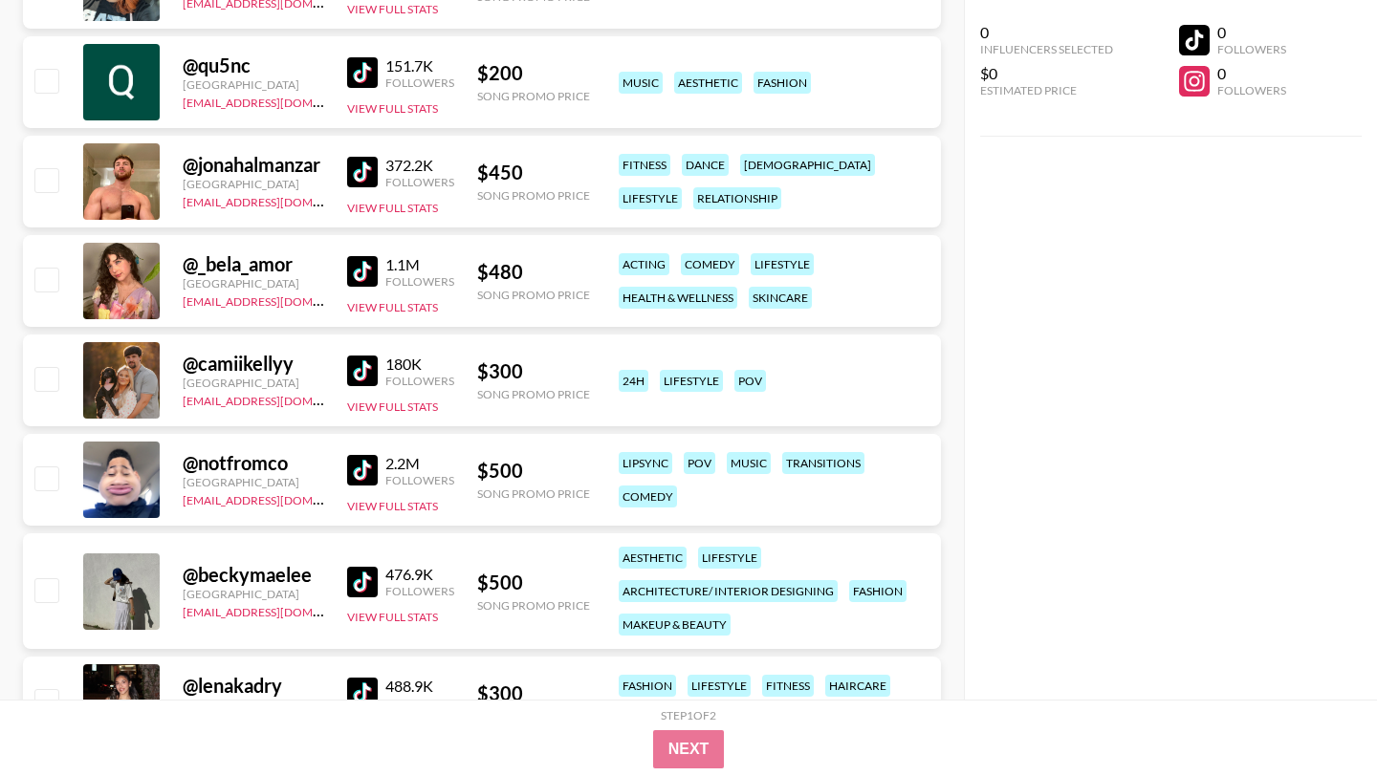
scroll to position [11869, 0]
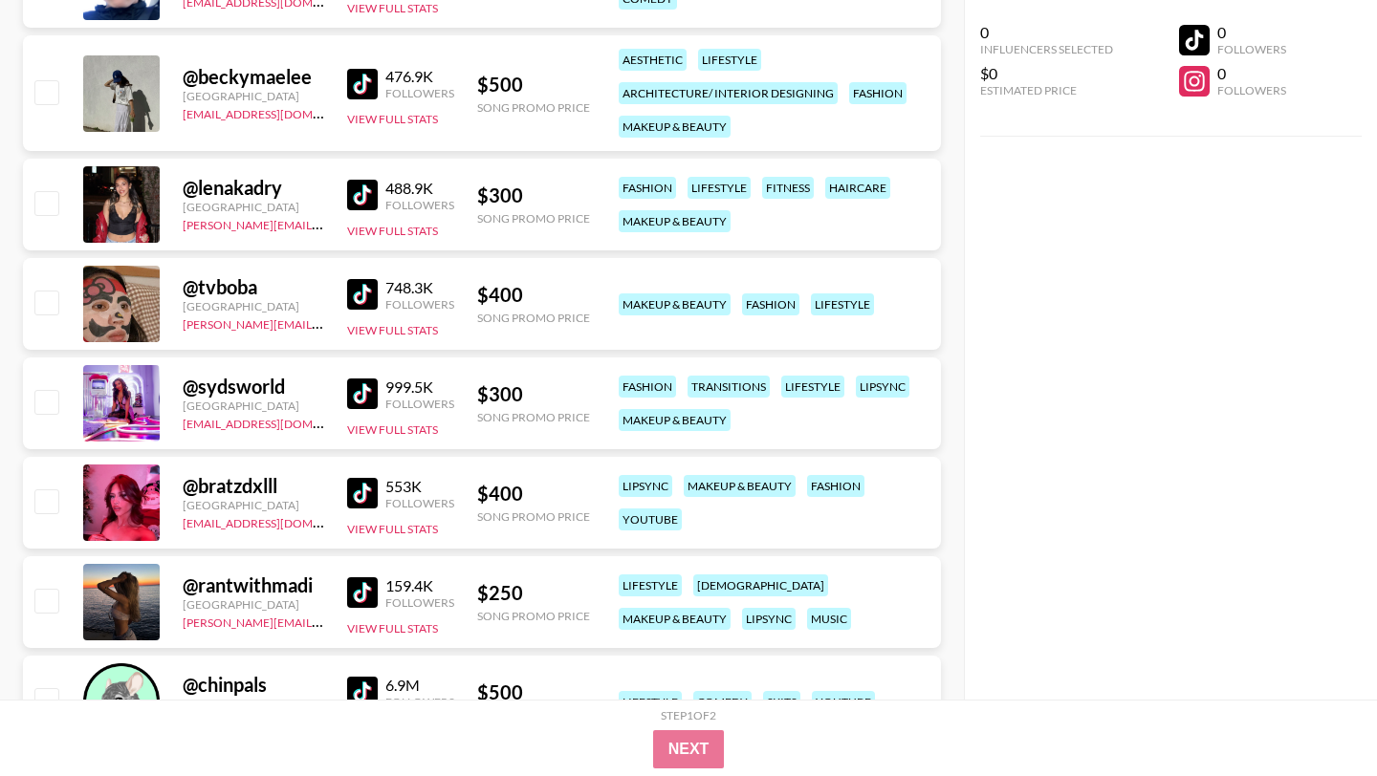
click at [367, 379] on img at bounding box center [362, 394] width 31 height 31
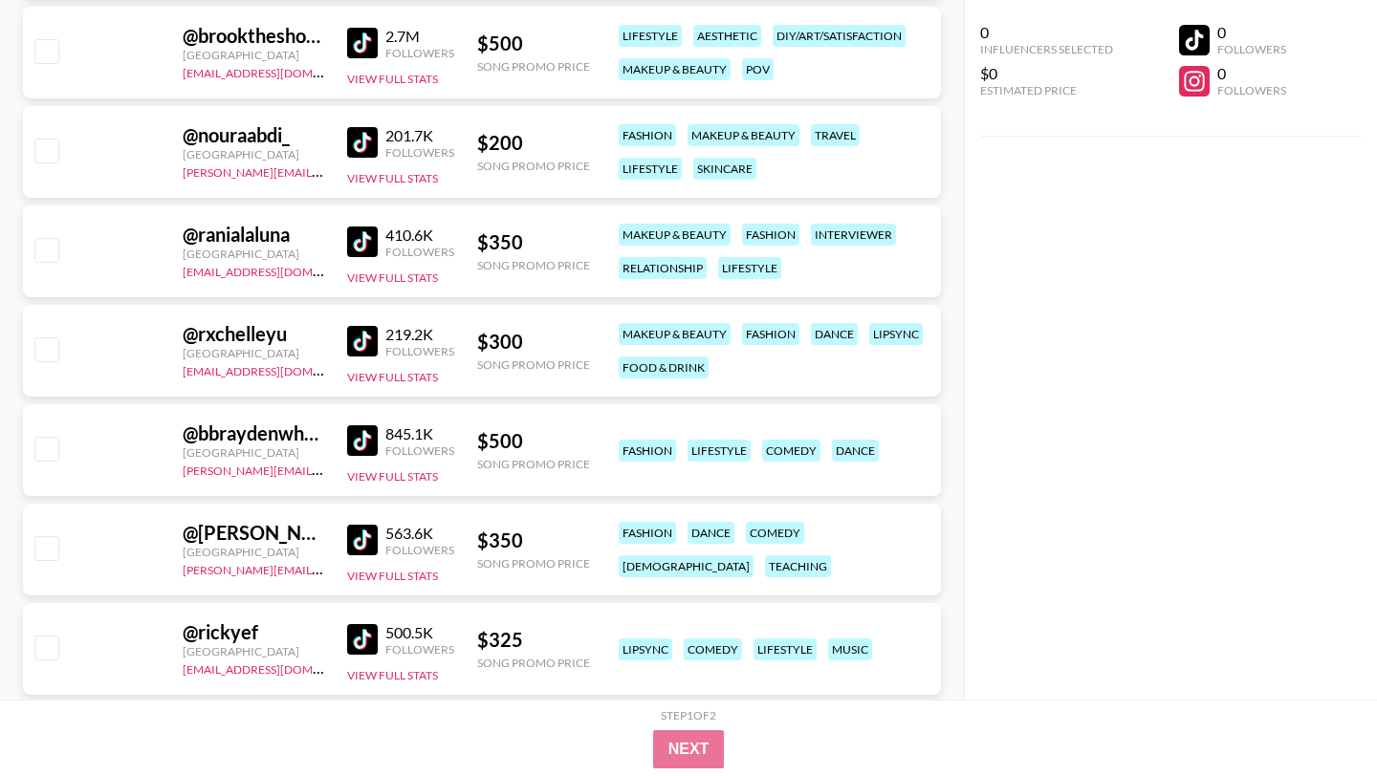
scroll to position [16615, 0]
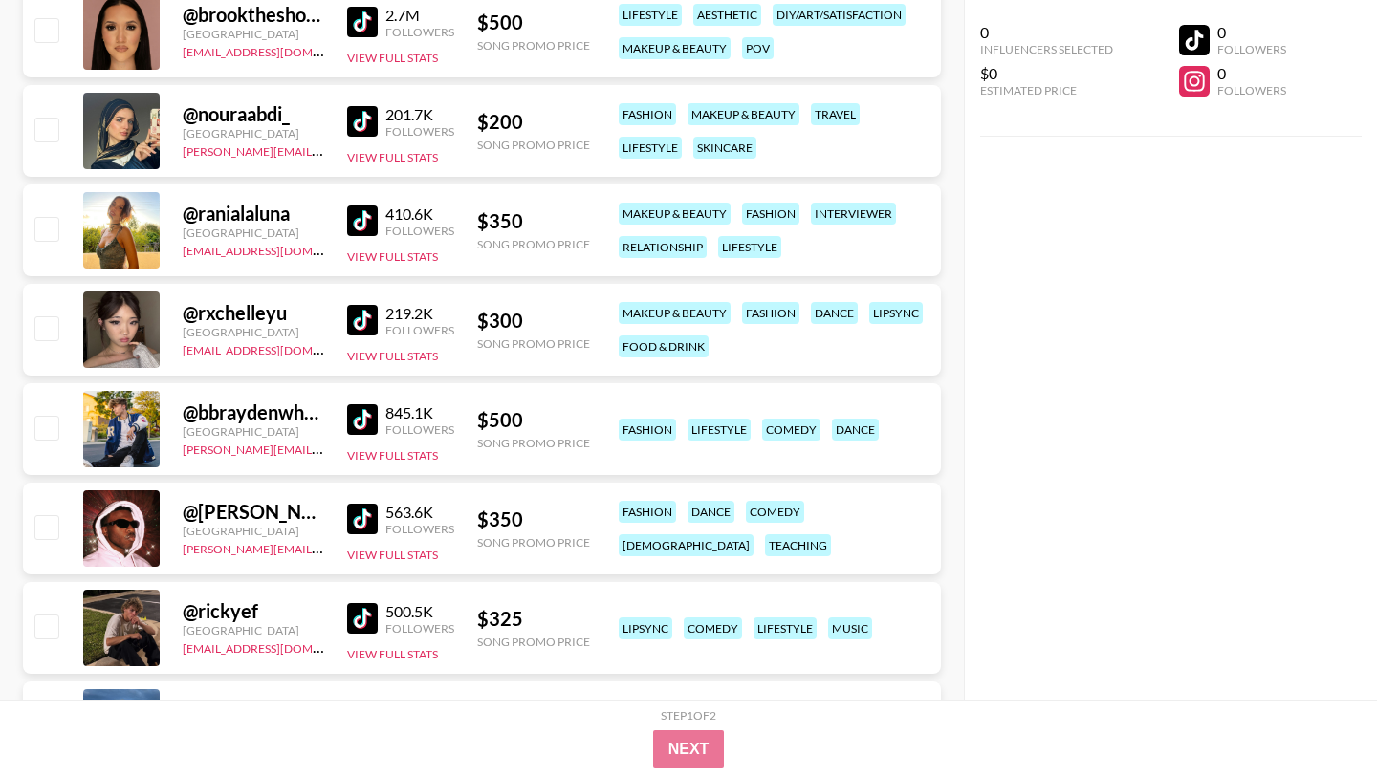
click at [364, 504] on img at bounding box center [362, 519] width 31 height 31
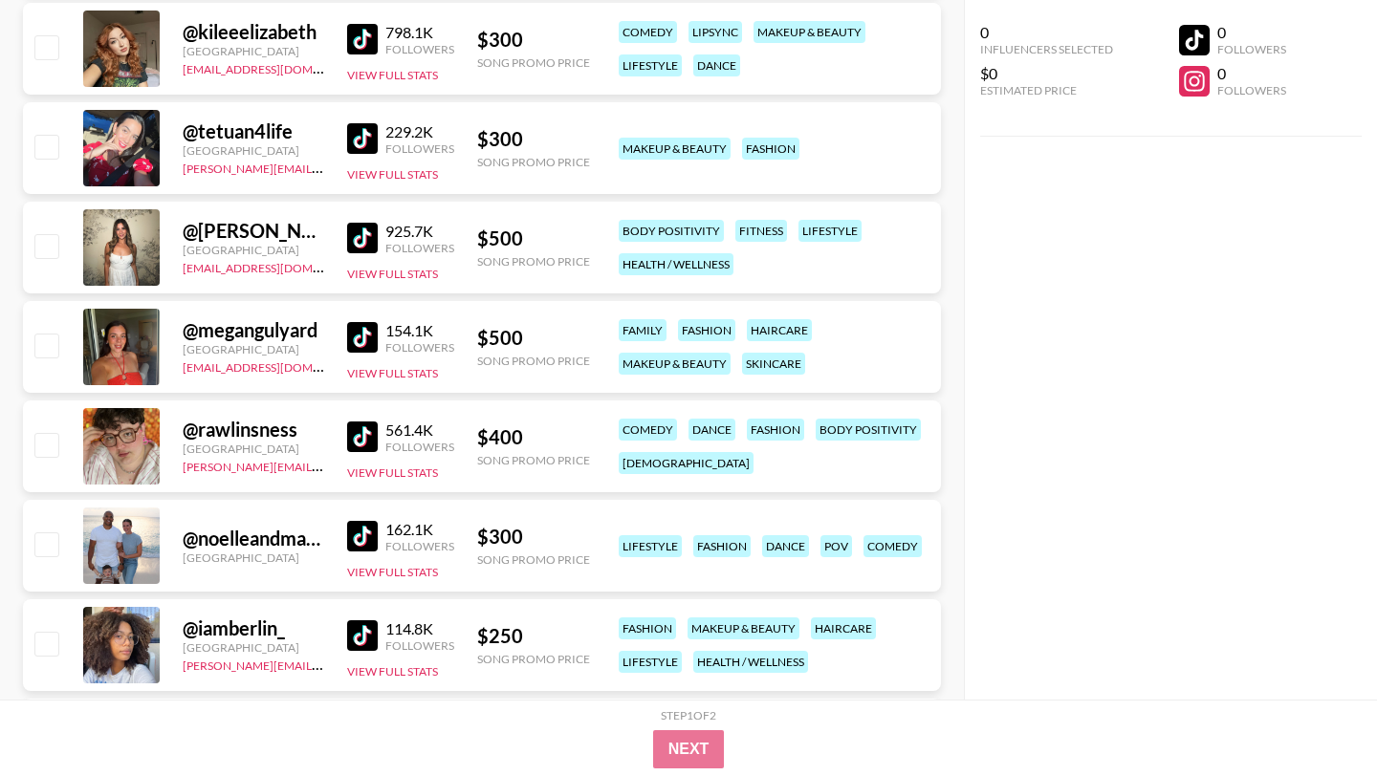
scroll to position [18699, 0]
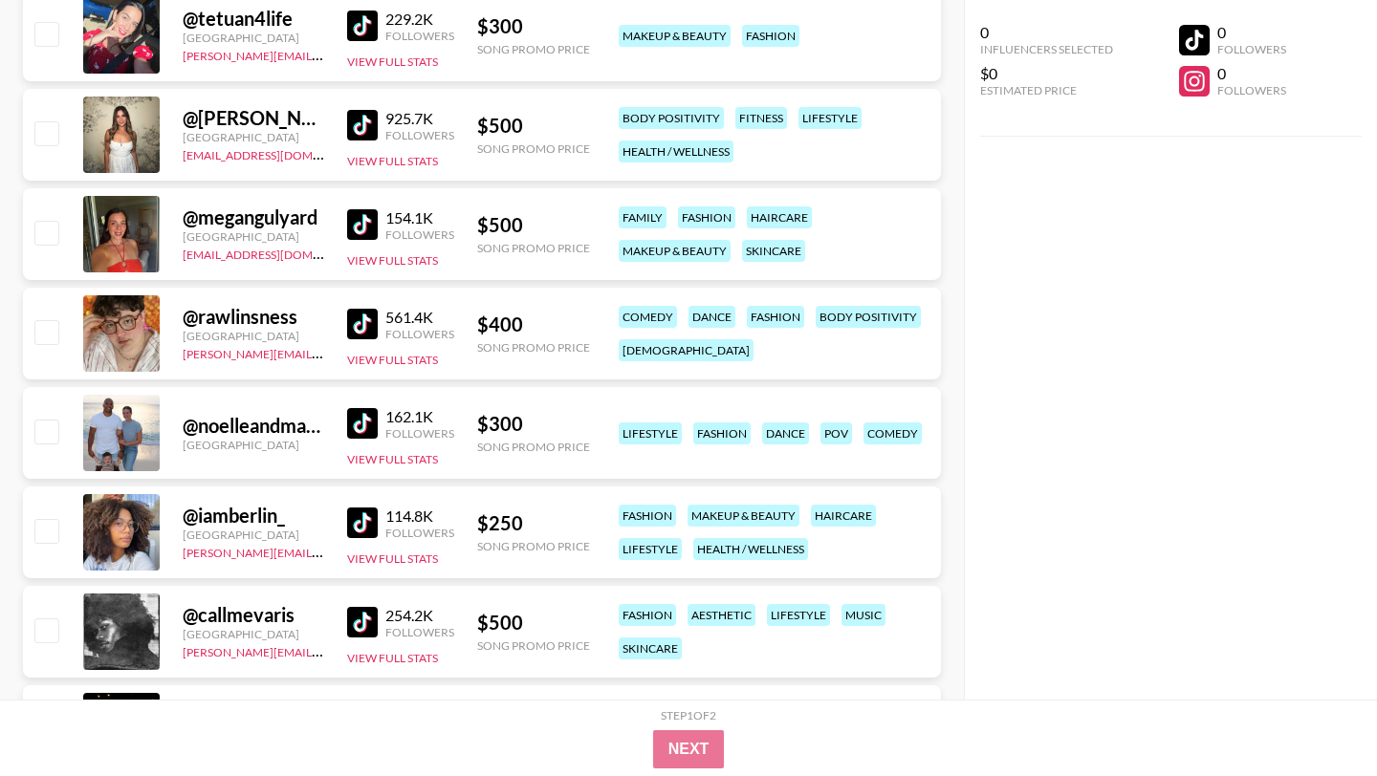
click at [365, 508] on img at bounding box center [362, 523] width 31 height 31
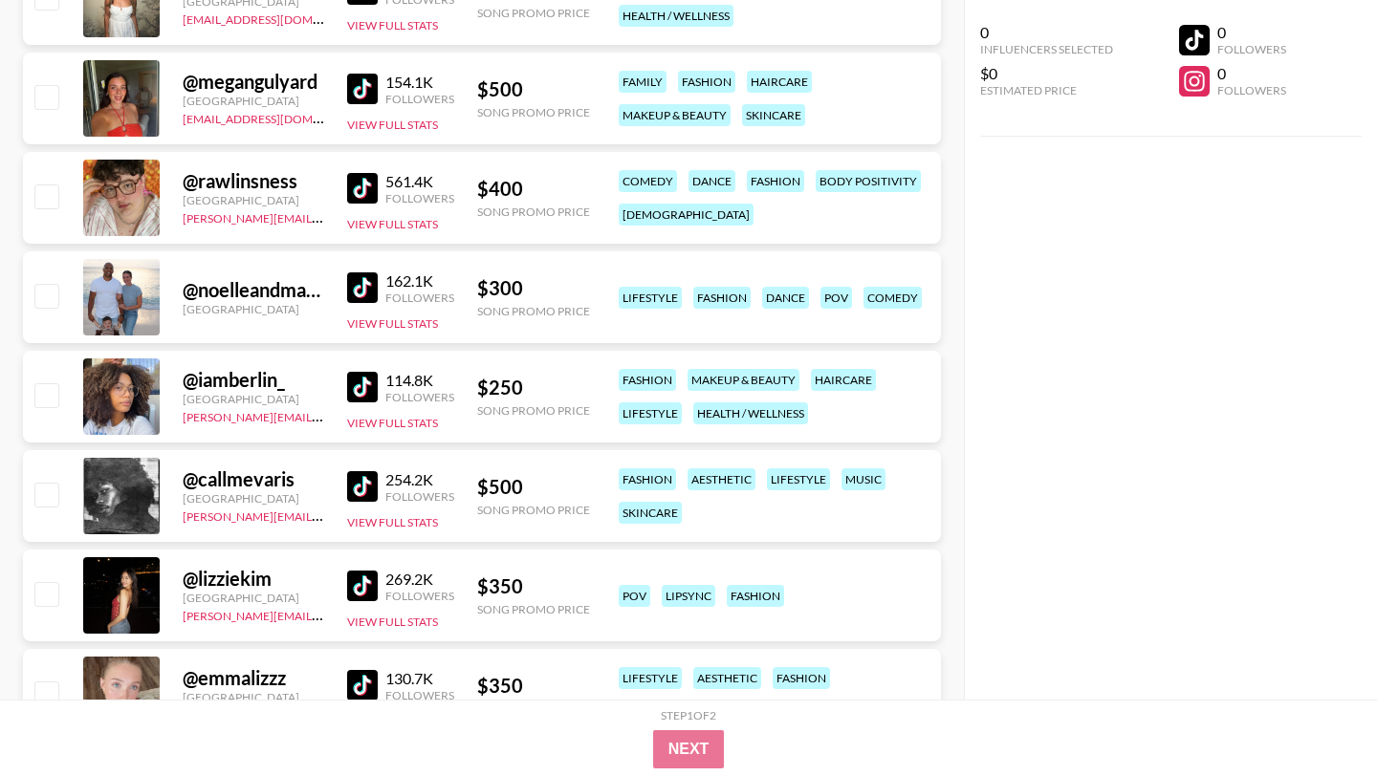
scroll to position [18973, 0]
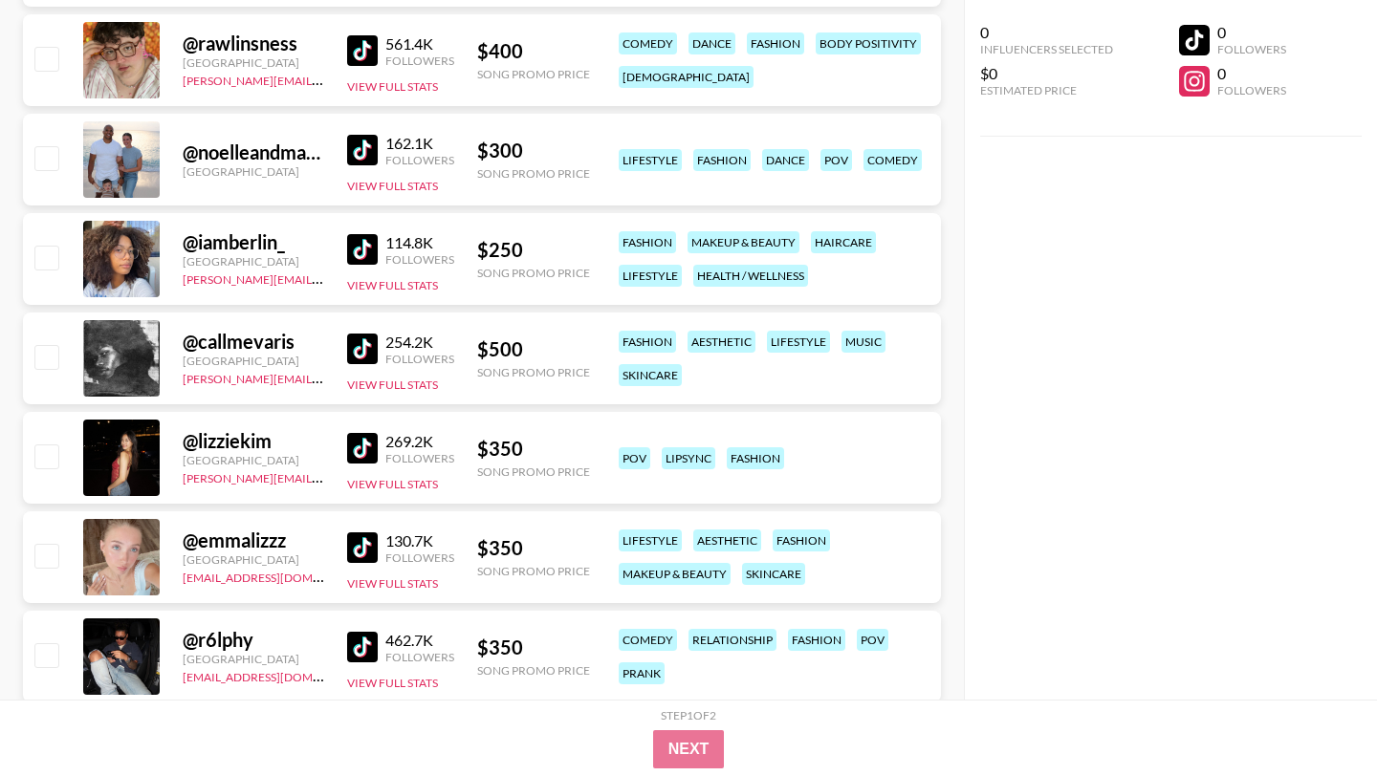
click at [342, 313] on div "@ callmevaris [GEOGRAPHIC_DATA] [PERSON_NAME][EMAIL_ADDRESS][DOMAIN_NAME] 254.2…" at bounding box center [482, 359] width 918 height 92
click at [367, 334] on img at bounding box center [362, 349] width 31 height 31
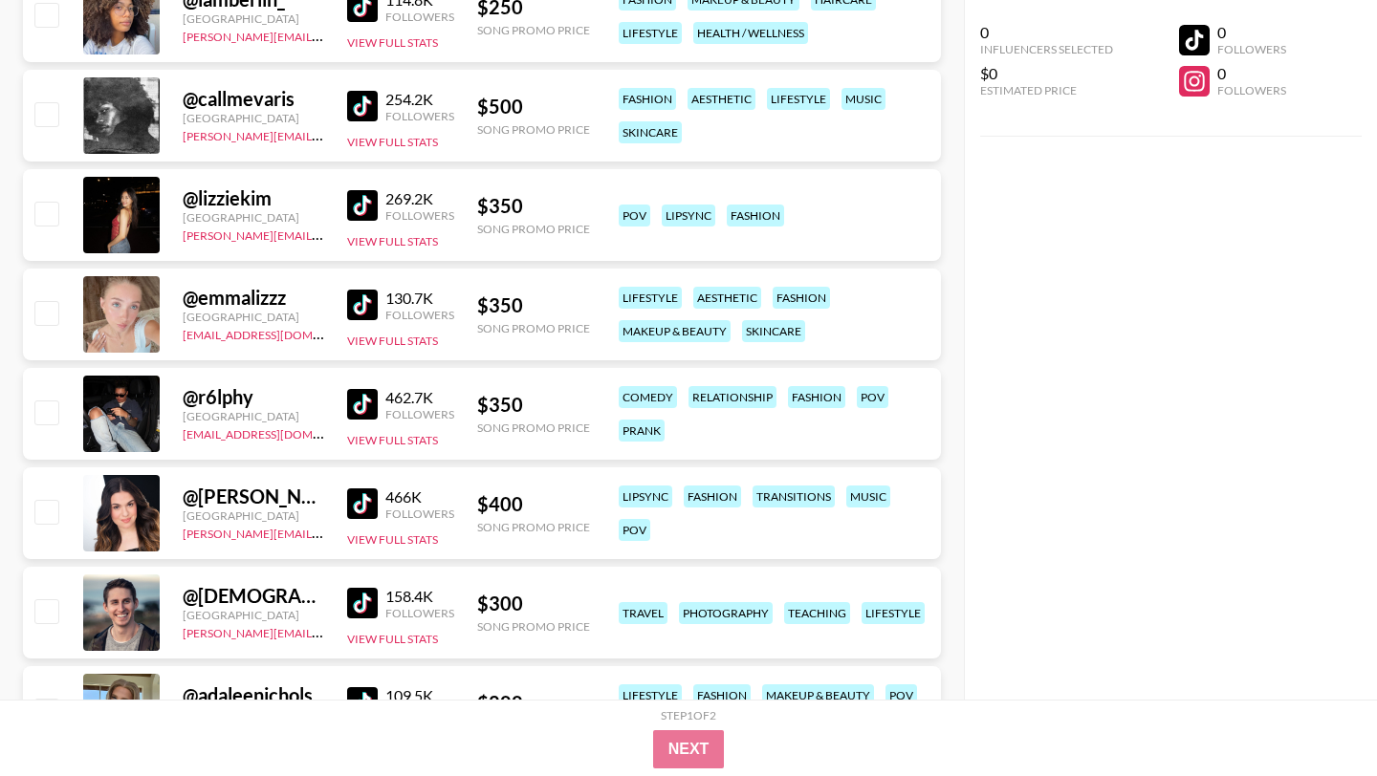
scroll to position [19322, 0]
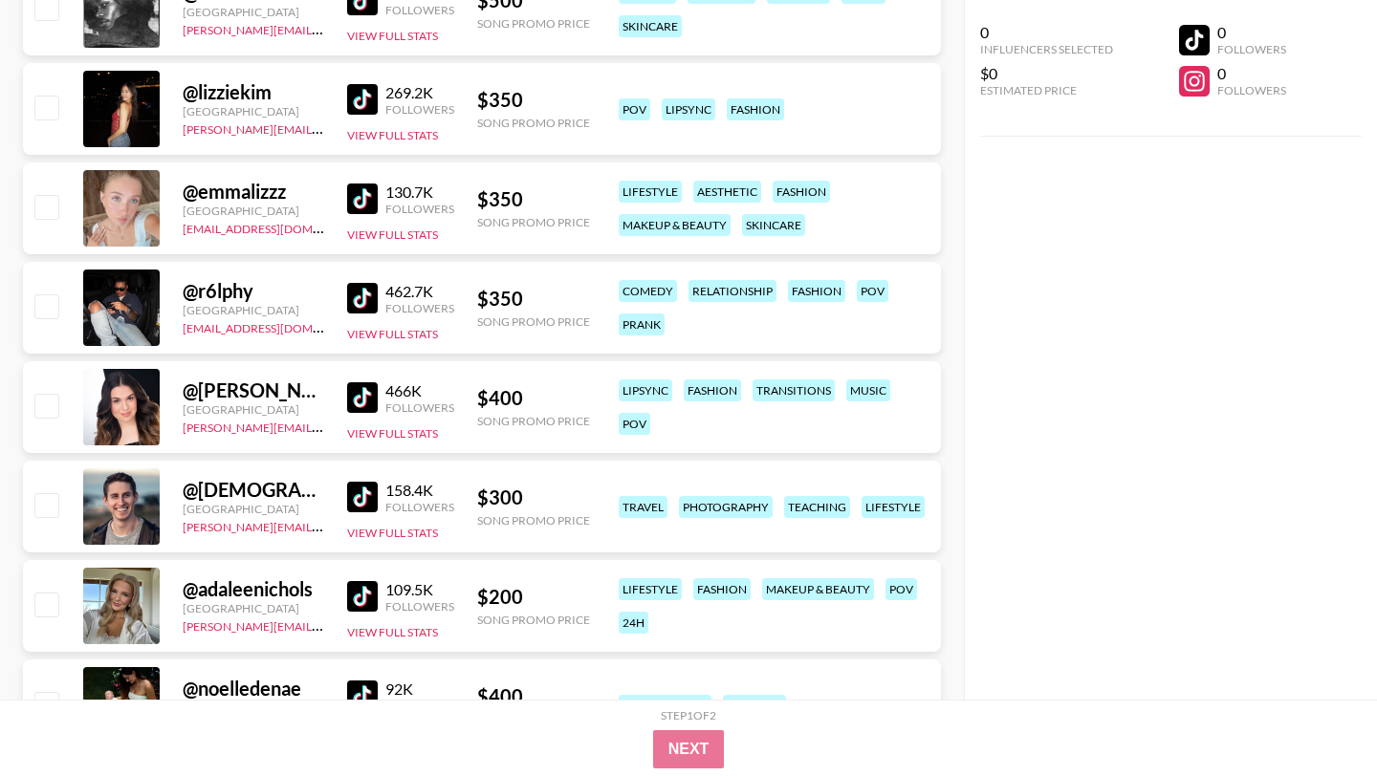
click at [362, 184] on img at bounding box center [362, 199] width 31 height 31
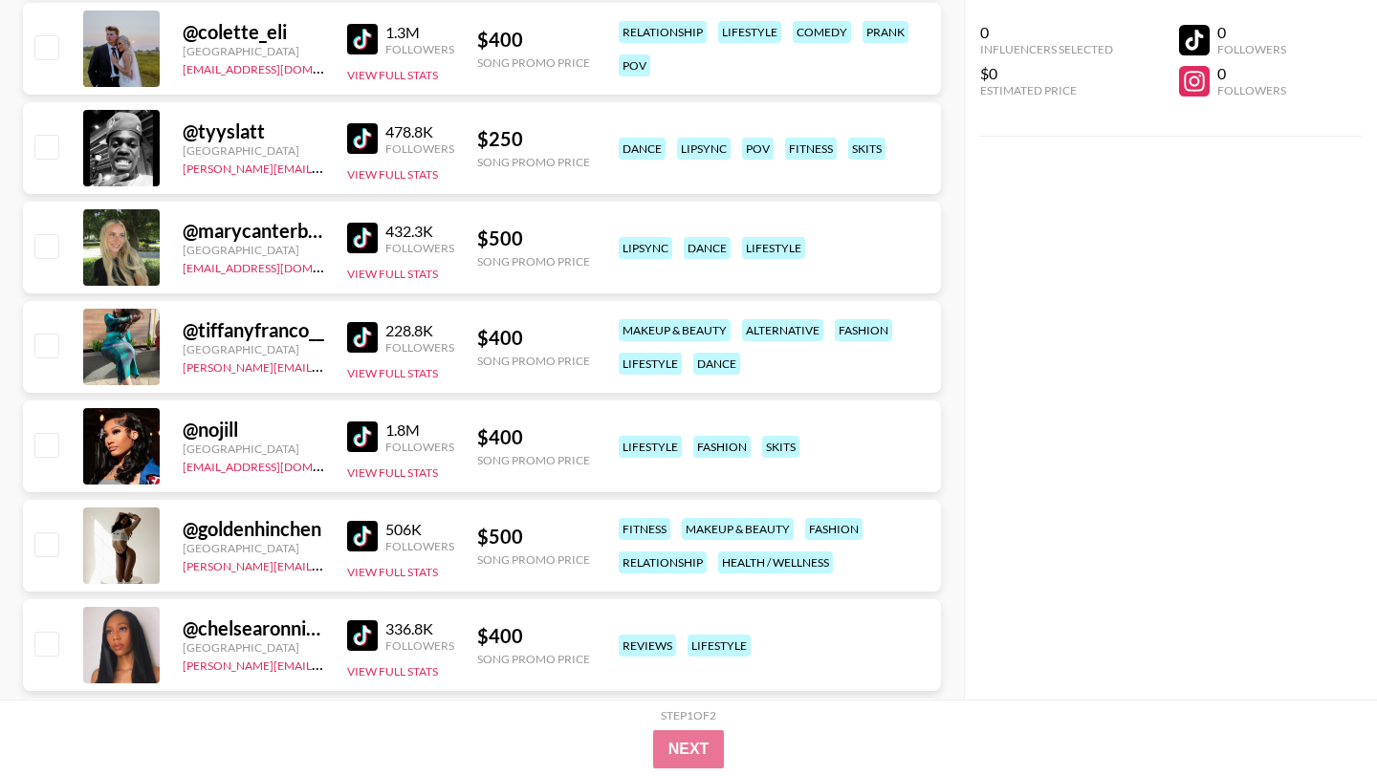
scroll to position [21411, 0]
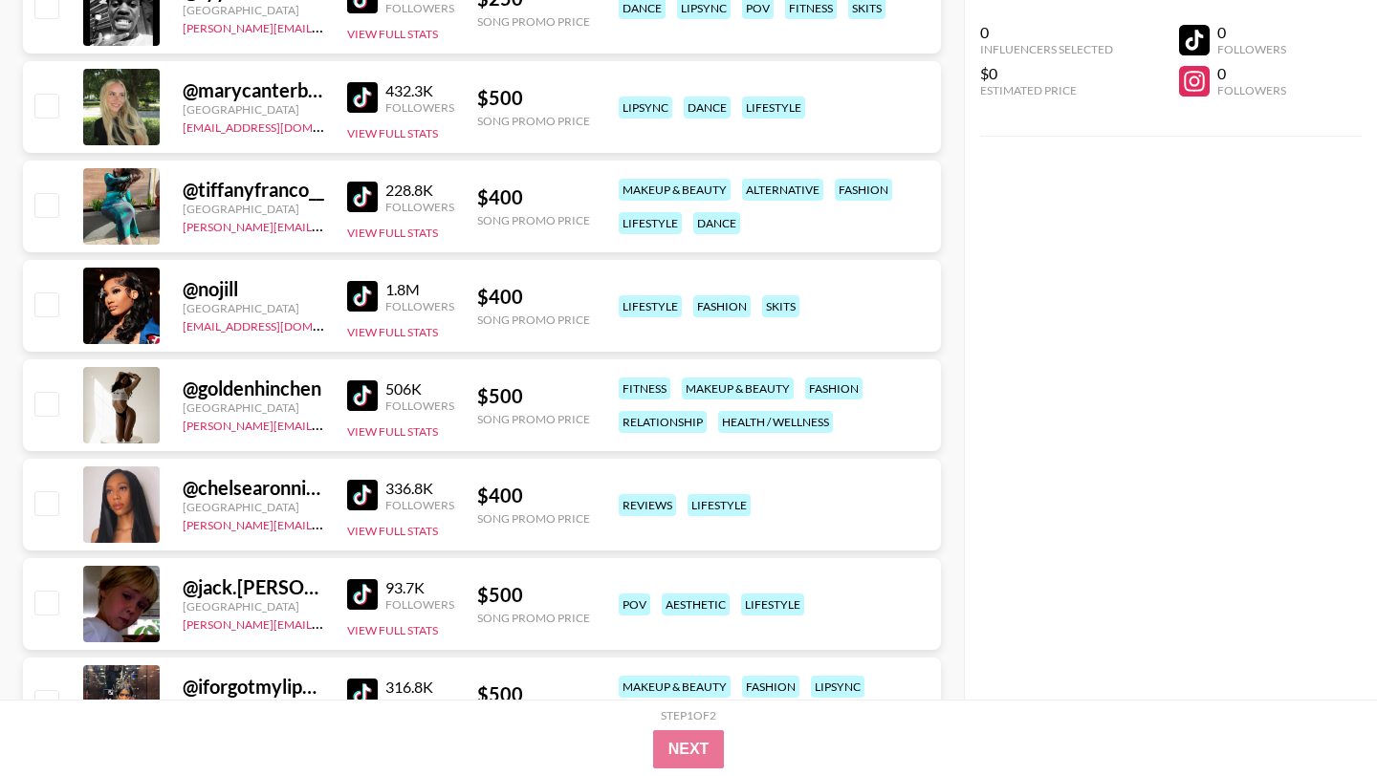
click at [372, 380] on img at bounding box center [362, 395] width 31 height 31
click at [356, 480] on img at bounding box center [362, 495] width 31 height 31
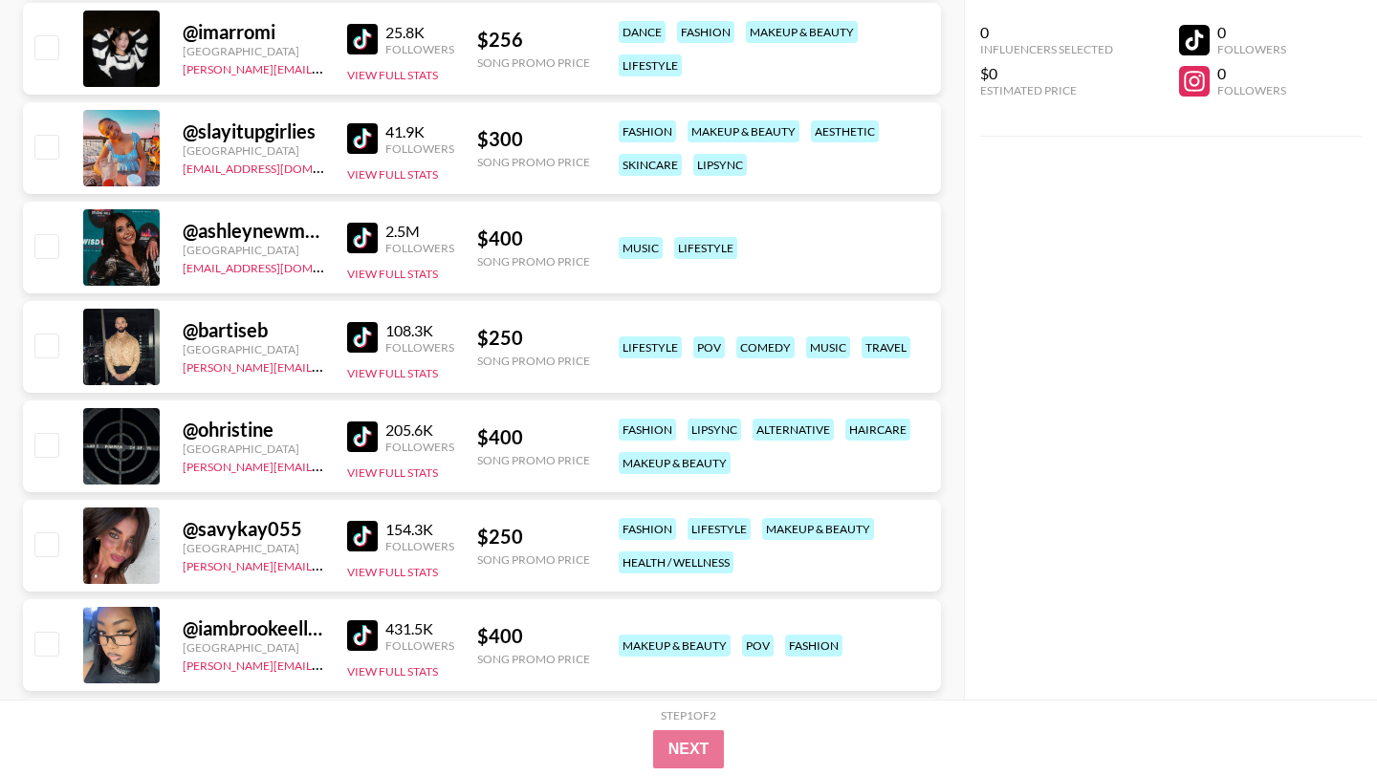
scroll to position [23466, 0]
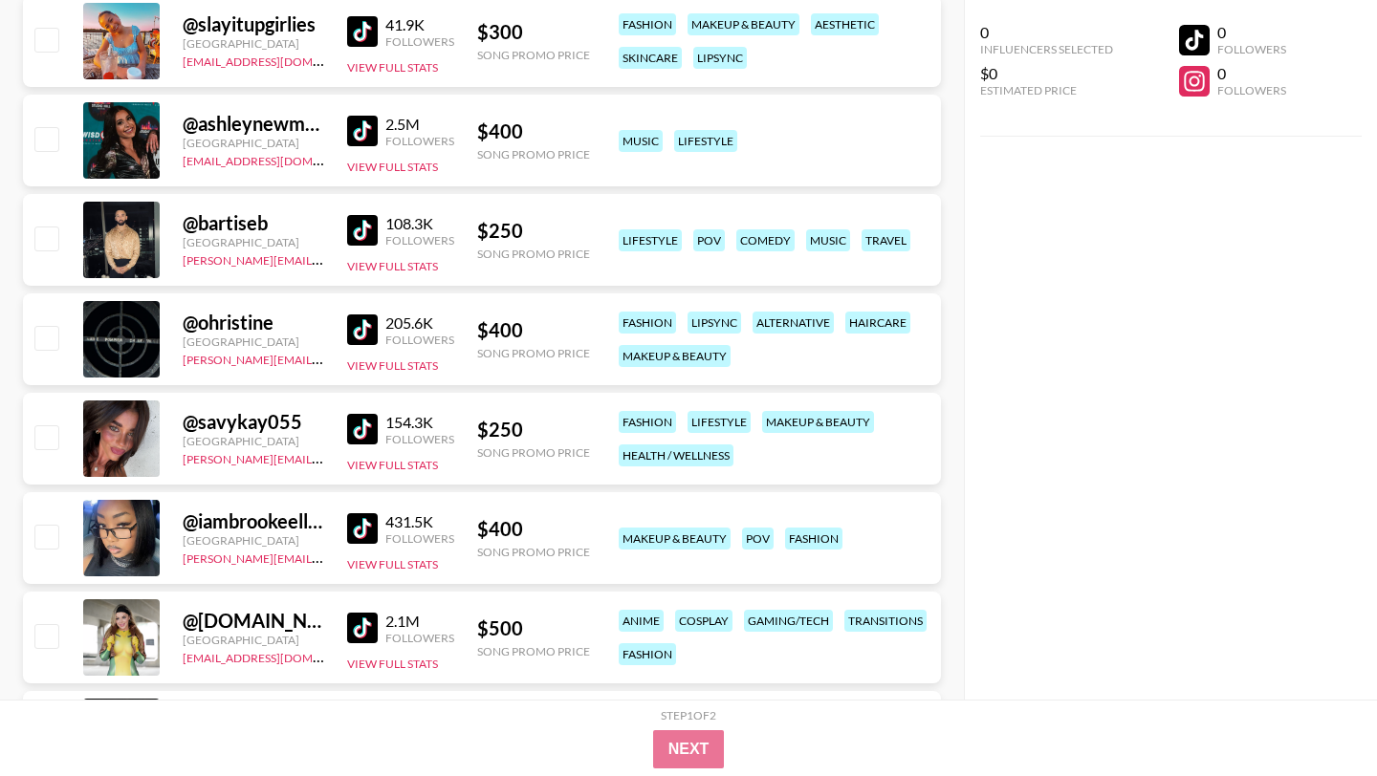
click at [356, 414] on img at bounding box center [362, 429] width 31 height 31
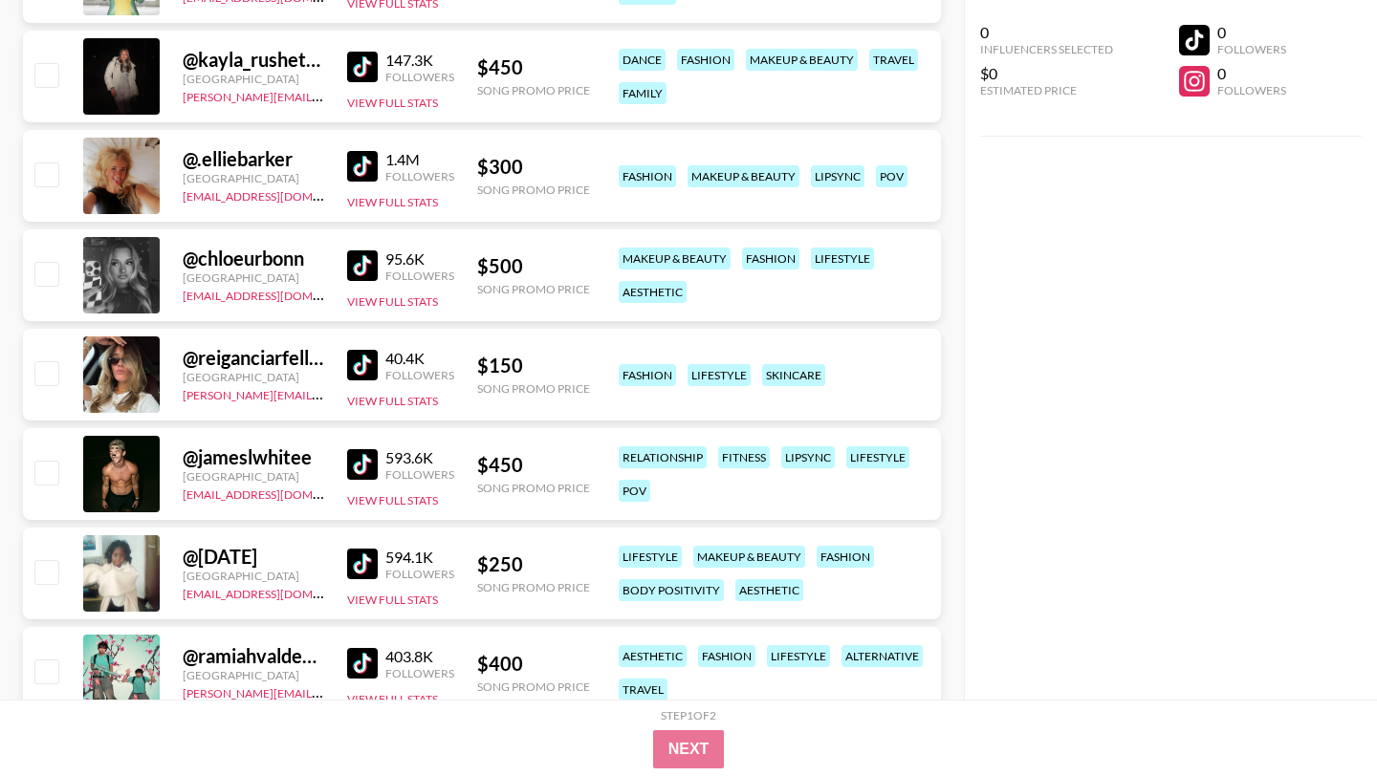
scroll to position [24180, 0]
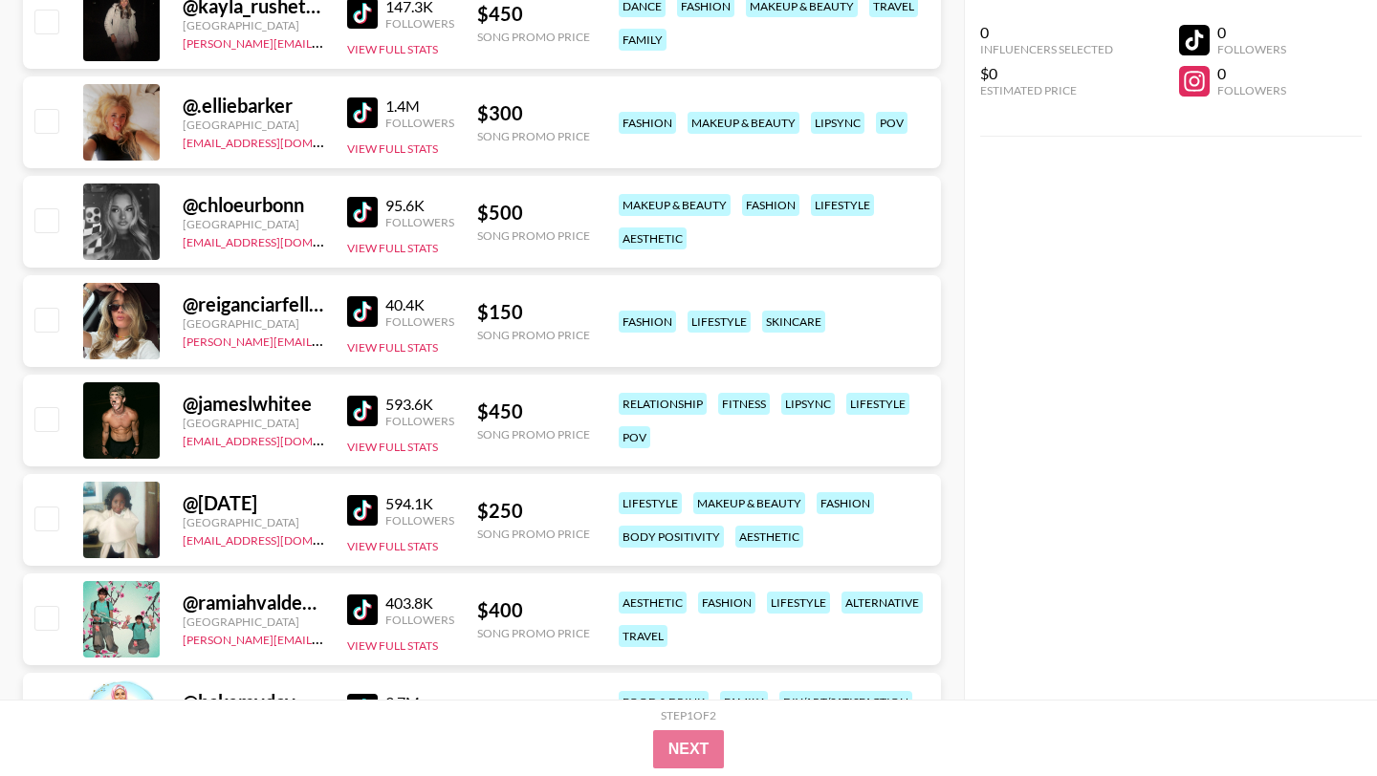
click at [361, 495] on img at bounding box center [362, 510] width 31 height 31
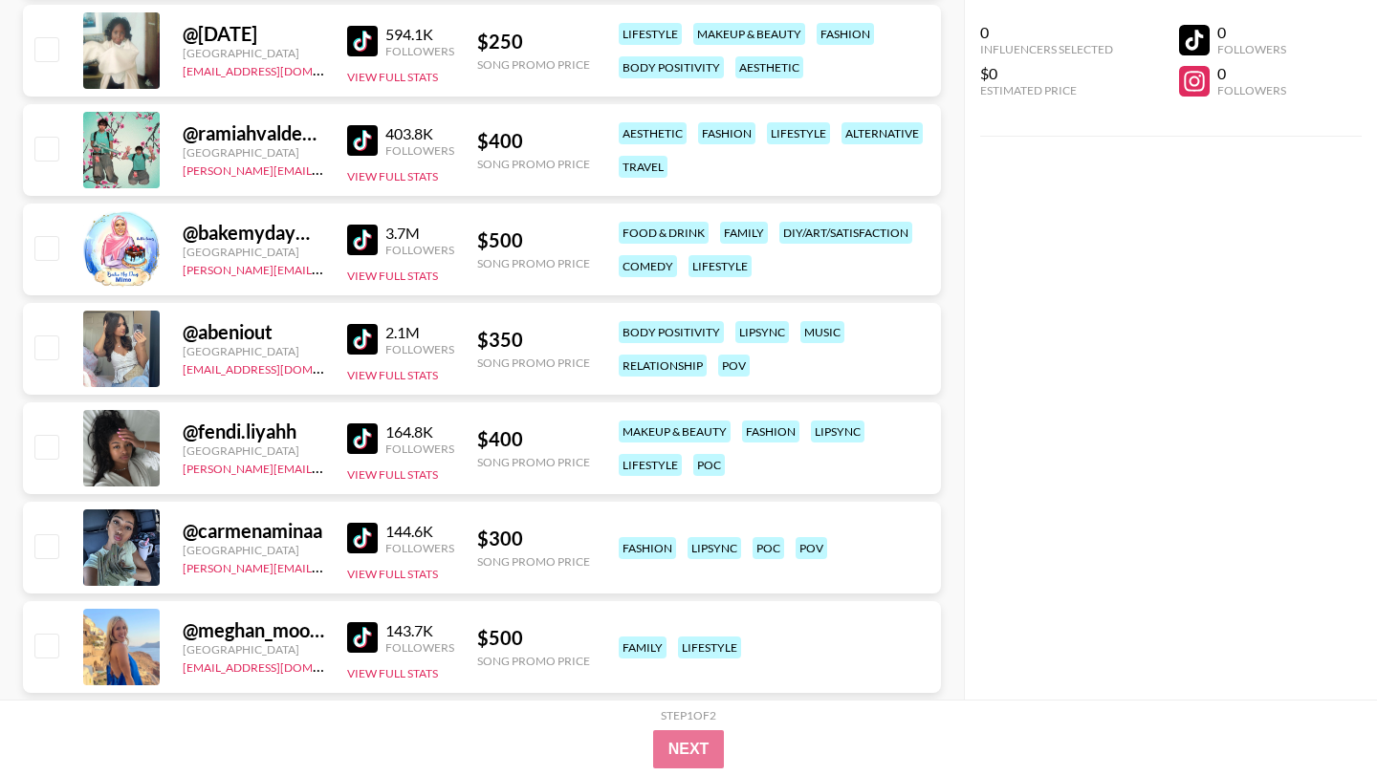
scroll to position [24693, 0]
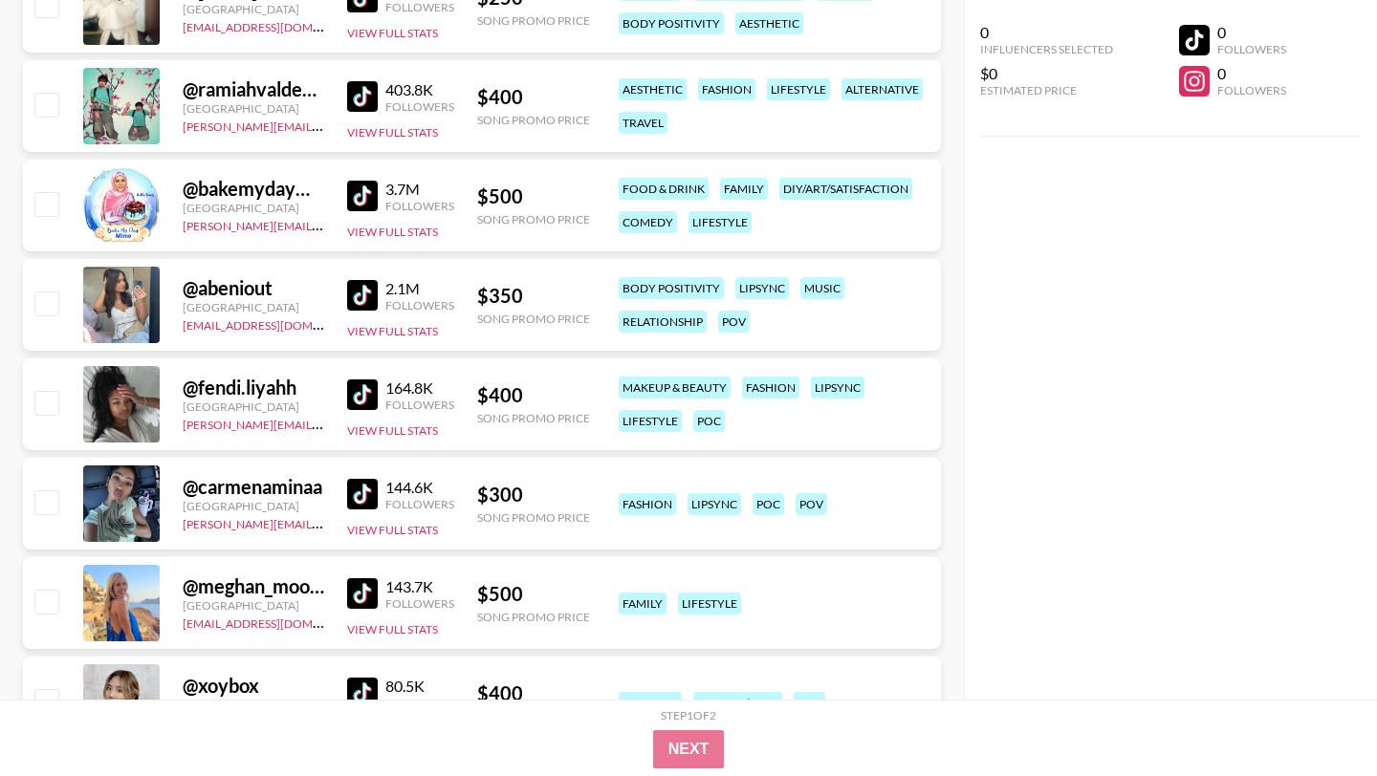
click at [359, 380] on img at bounding box center [362, 395] width 31 height 31
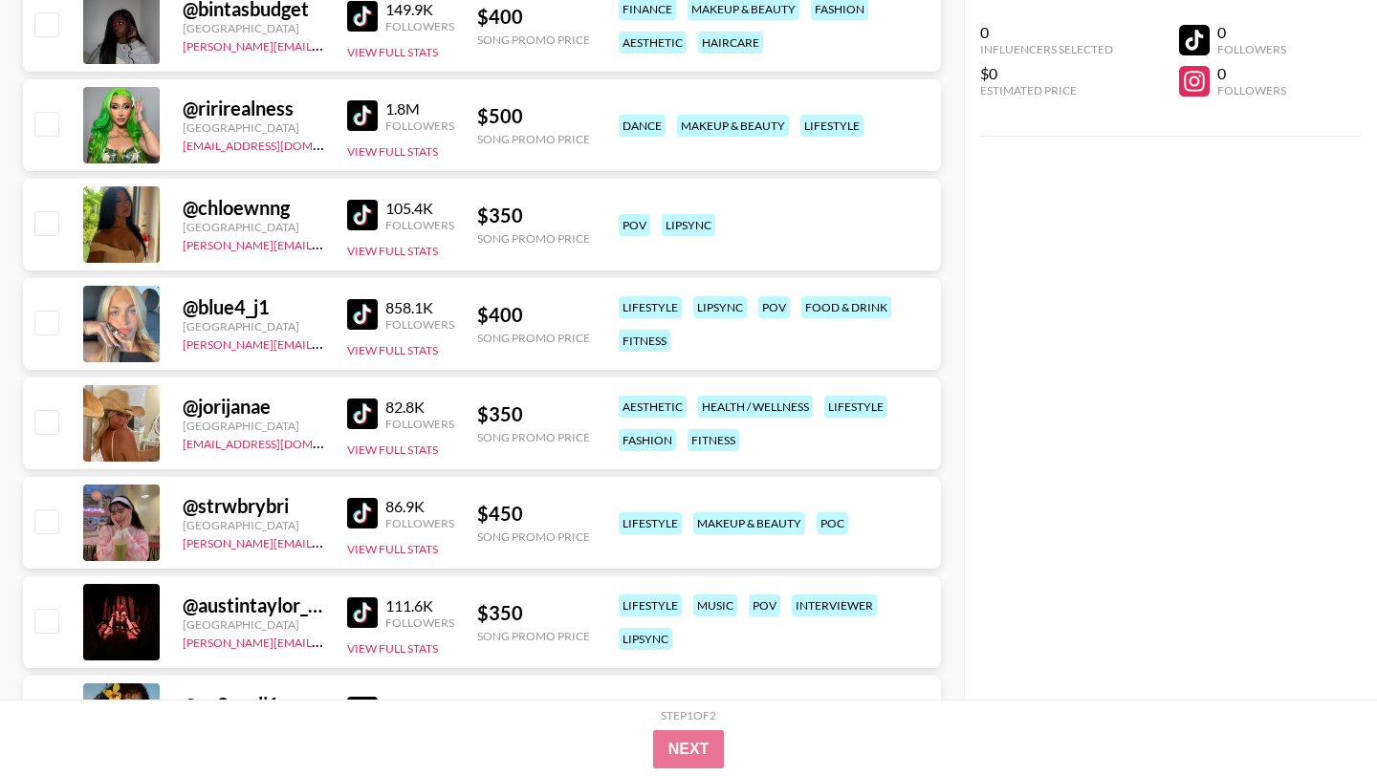
scroll to position [30243, 0]
click at [366, 696] on img at bounding box center [362, 711] width 31 height 31
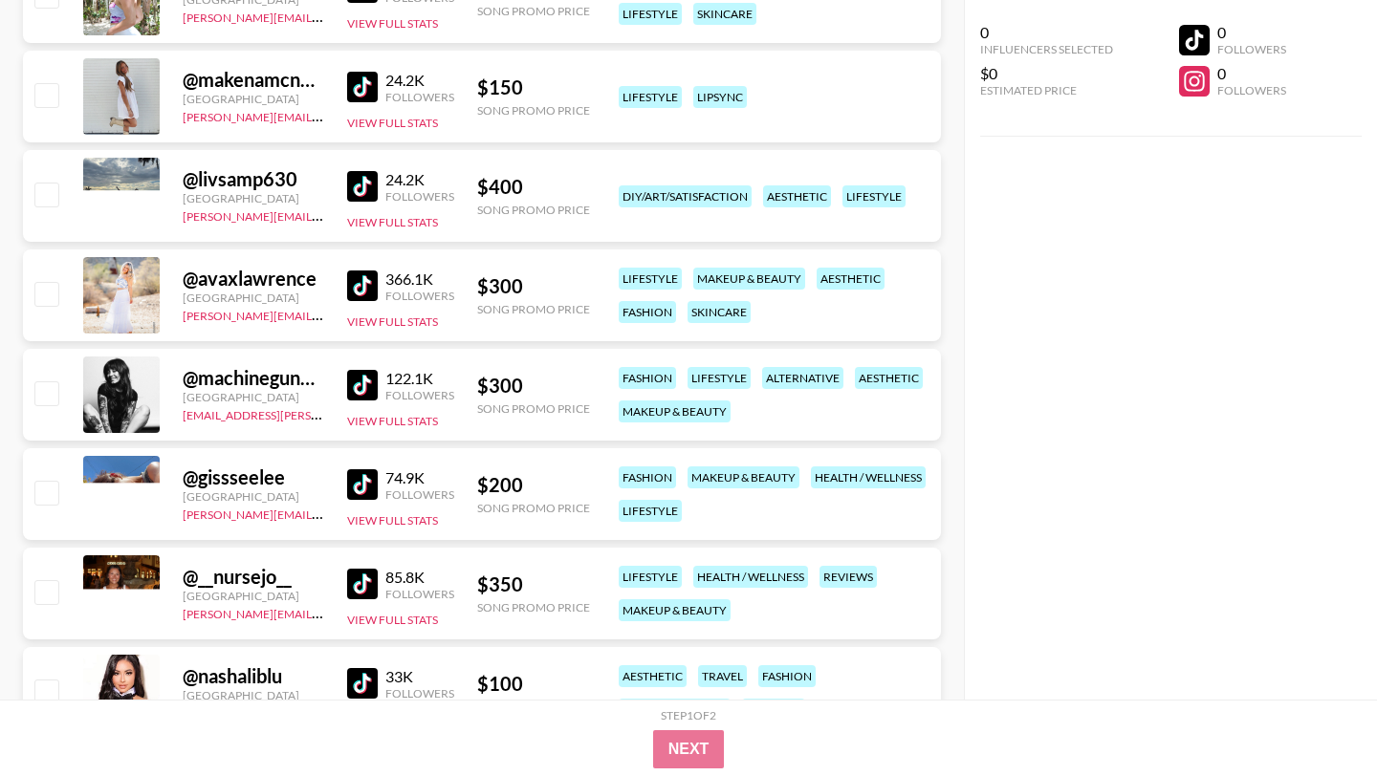
scroll to position [33096, 0]
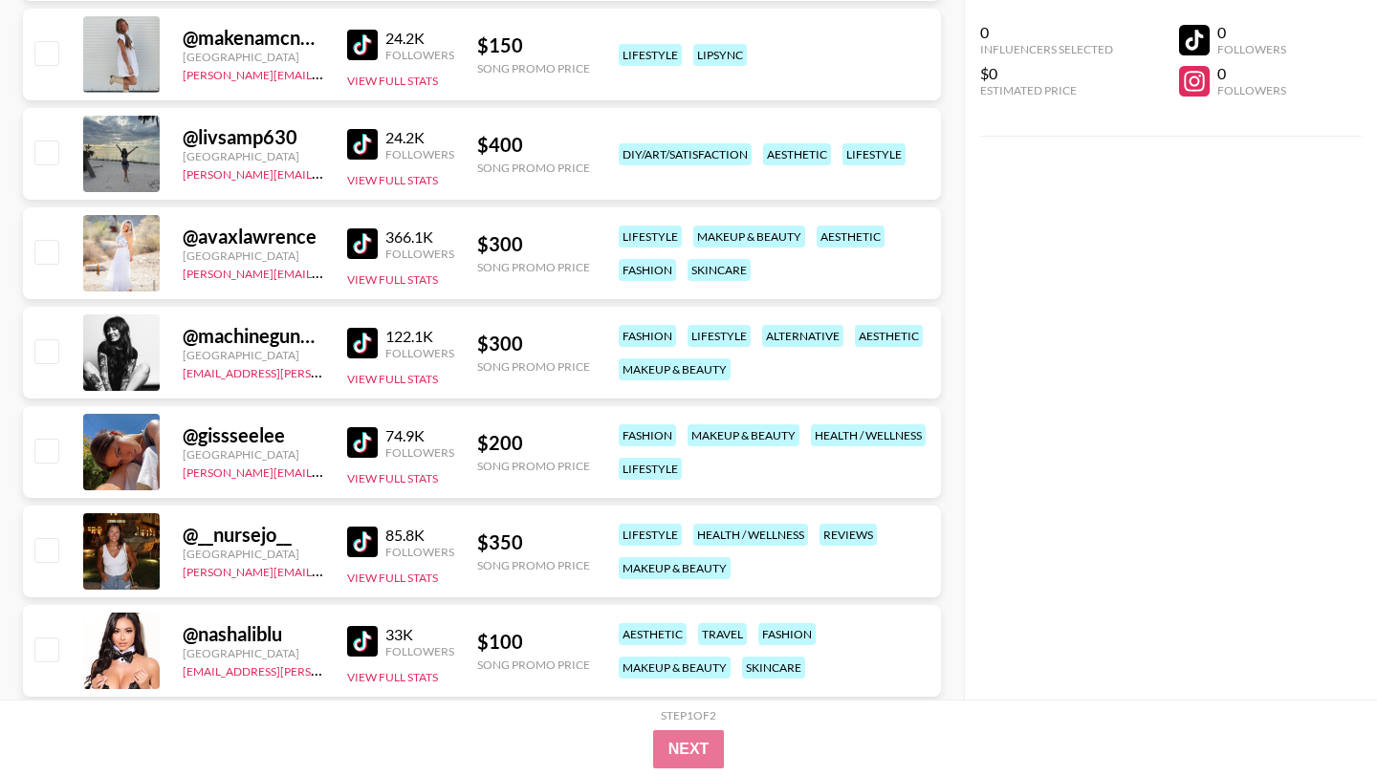
click at [358, 328] on img at bounding box center [362, 343] width 31 height 31
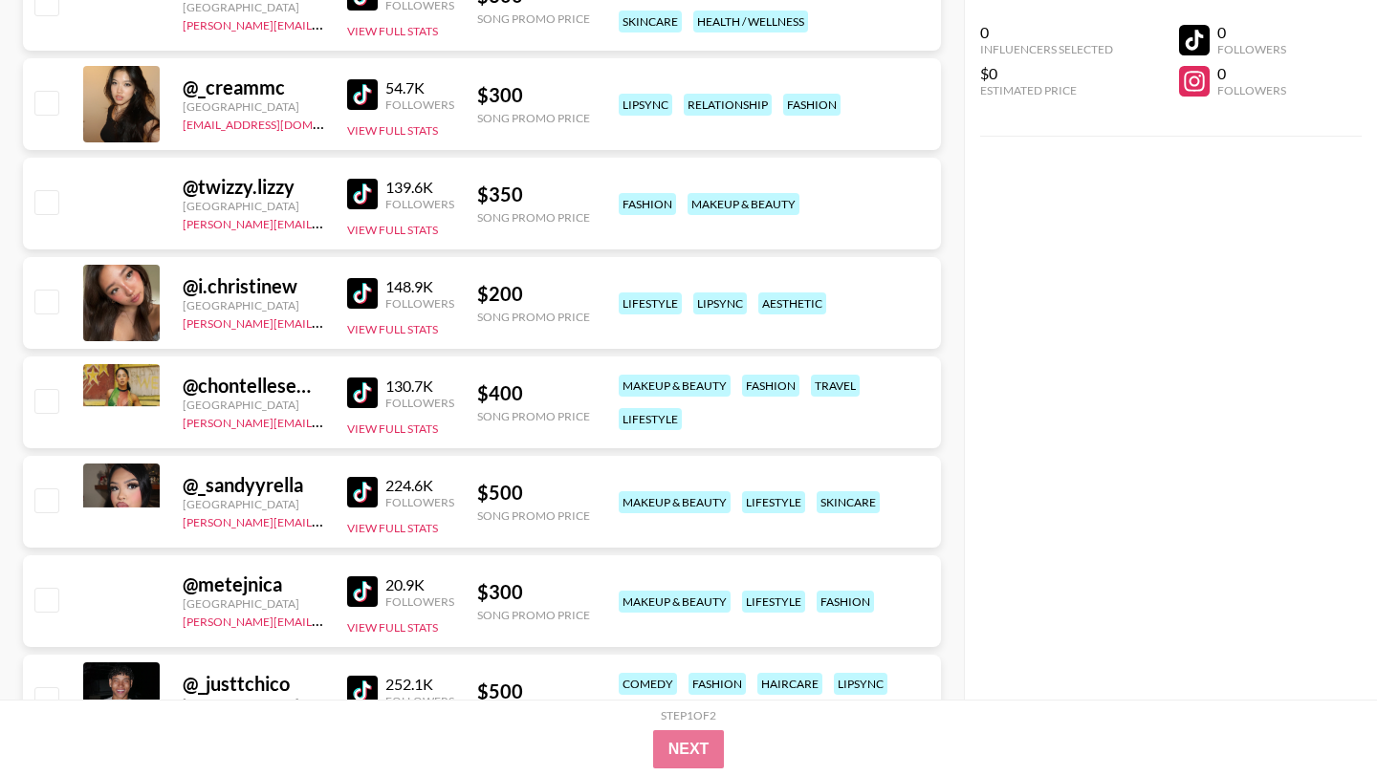
scroll to position [41198, 0]
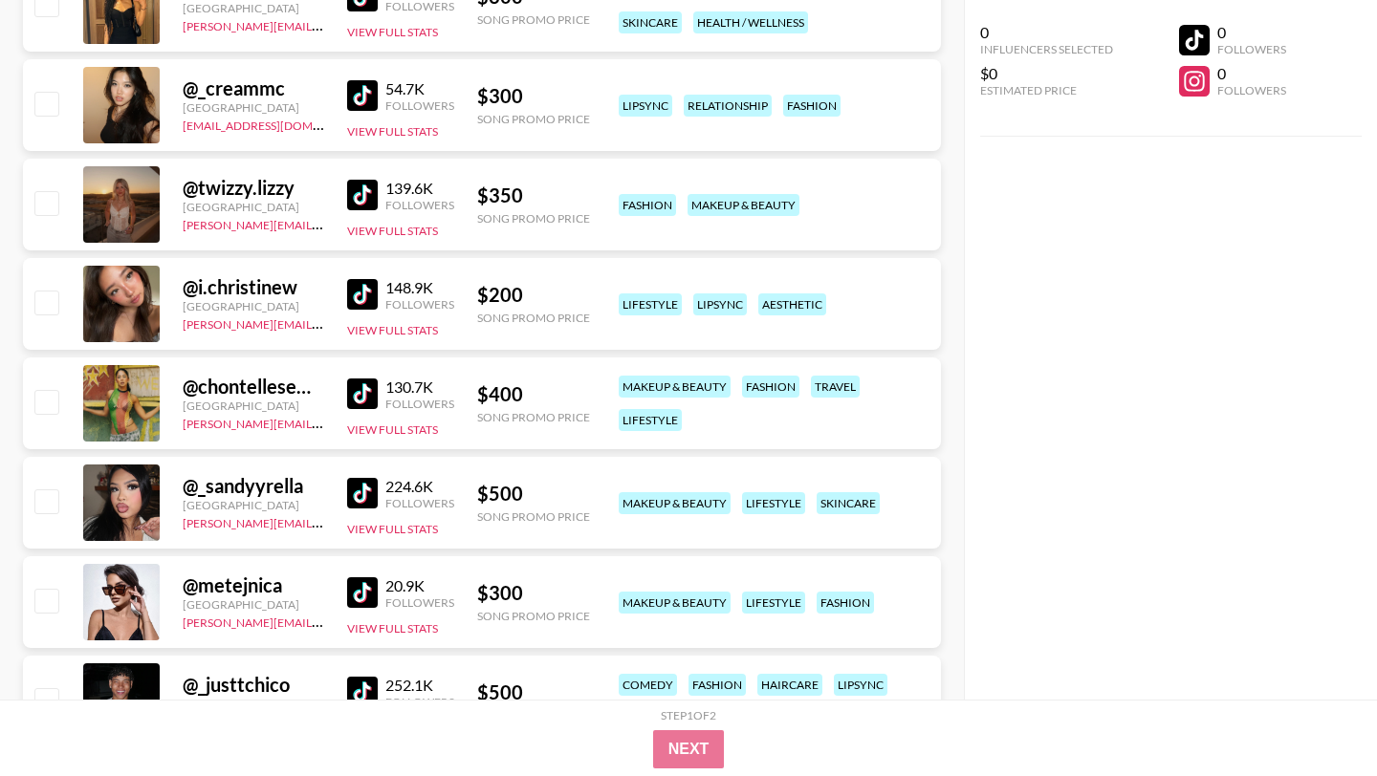
click at [365, 80] on img at bounding box center [362, 95] width 31 height 31
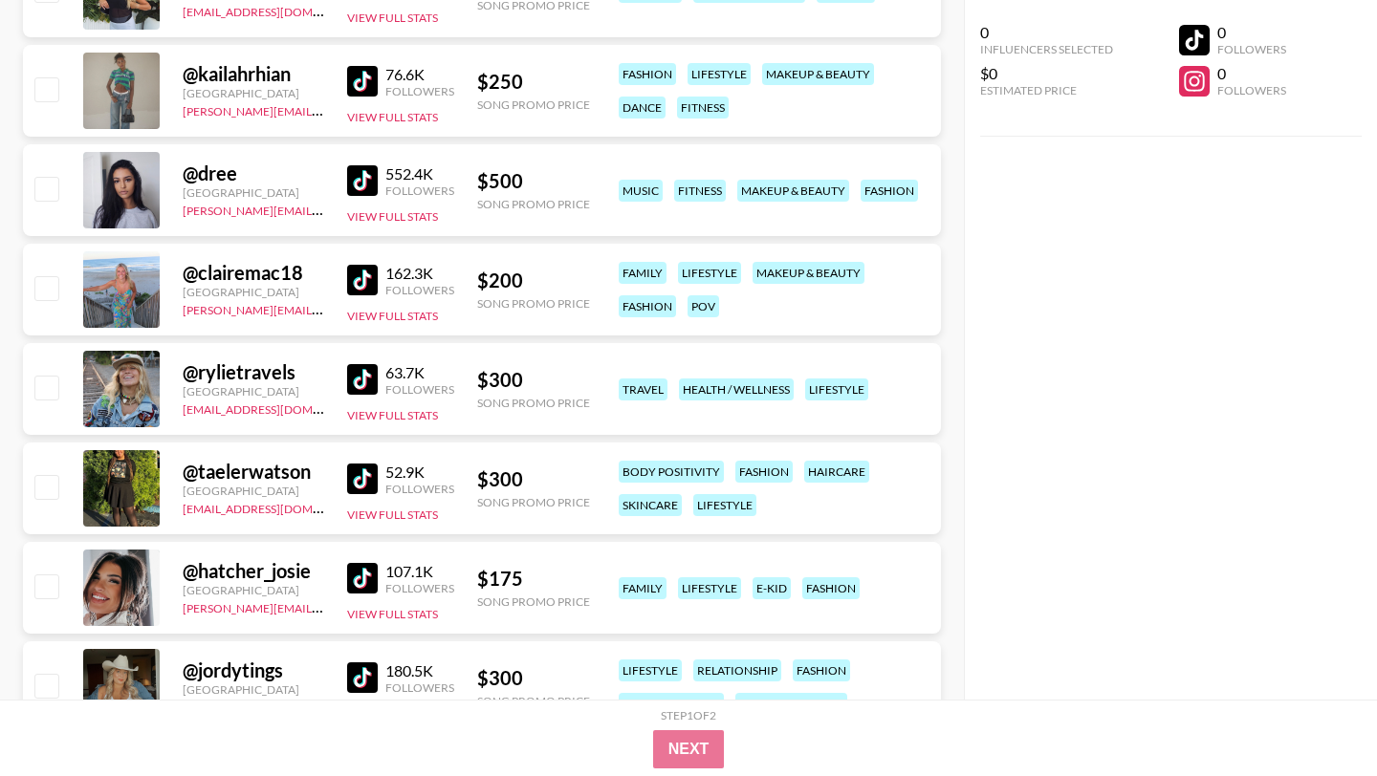
scroll to position [42300, 0]
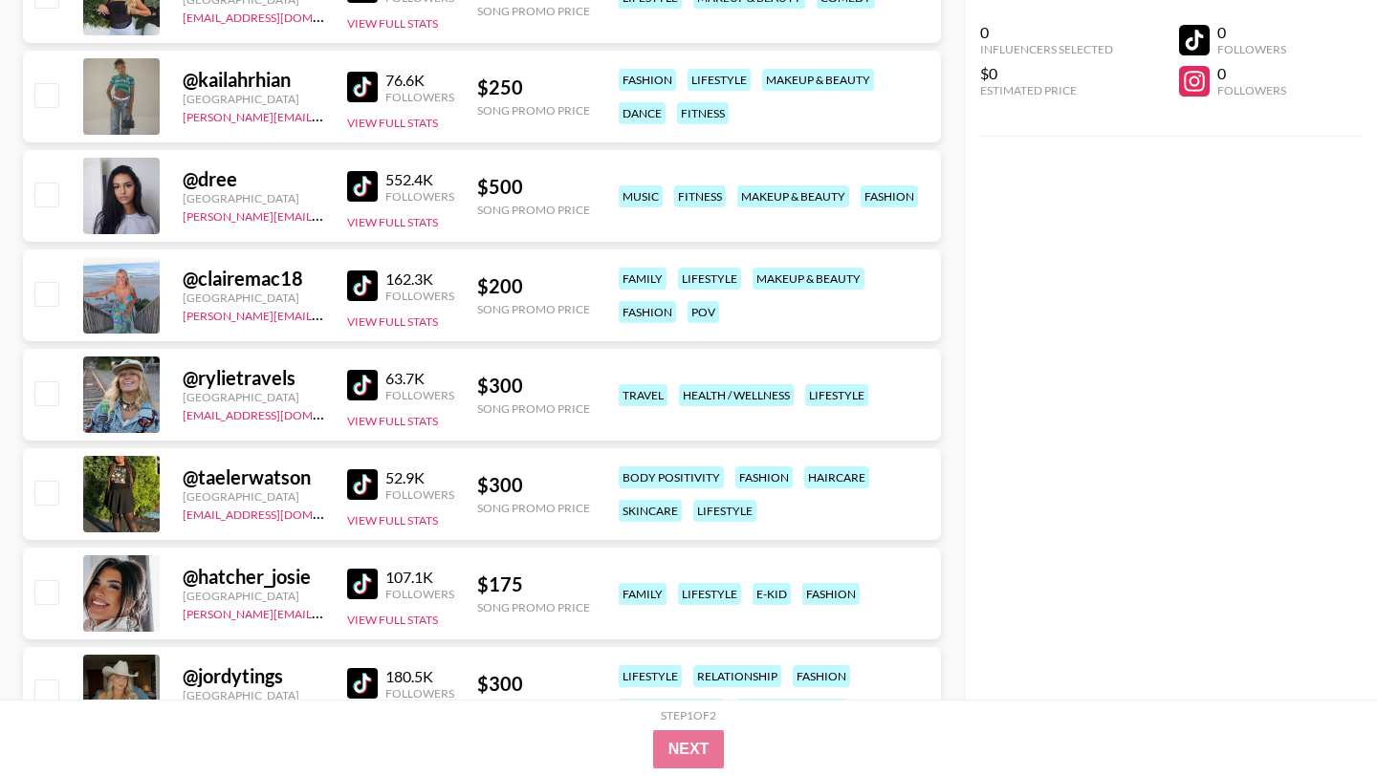
click at [372, 72] on img at bounding box center [362, 87] width 31 height 31
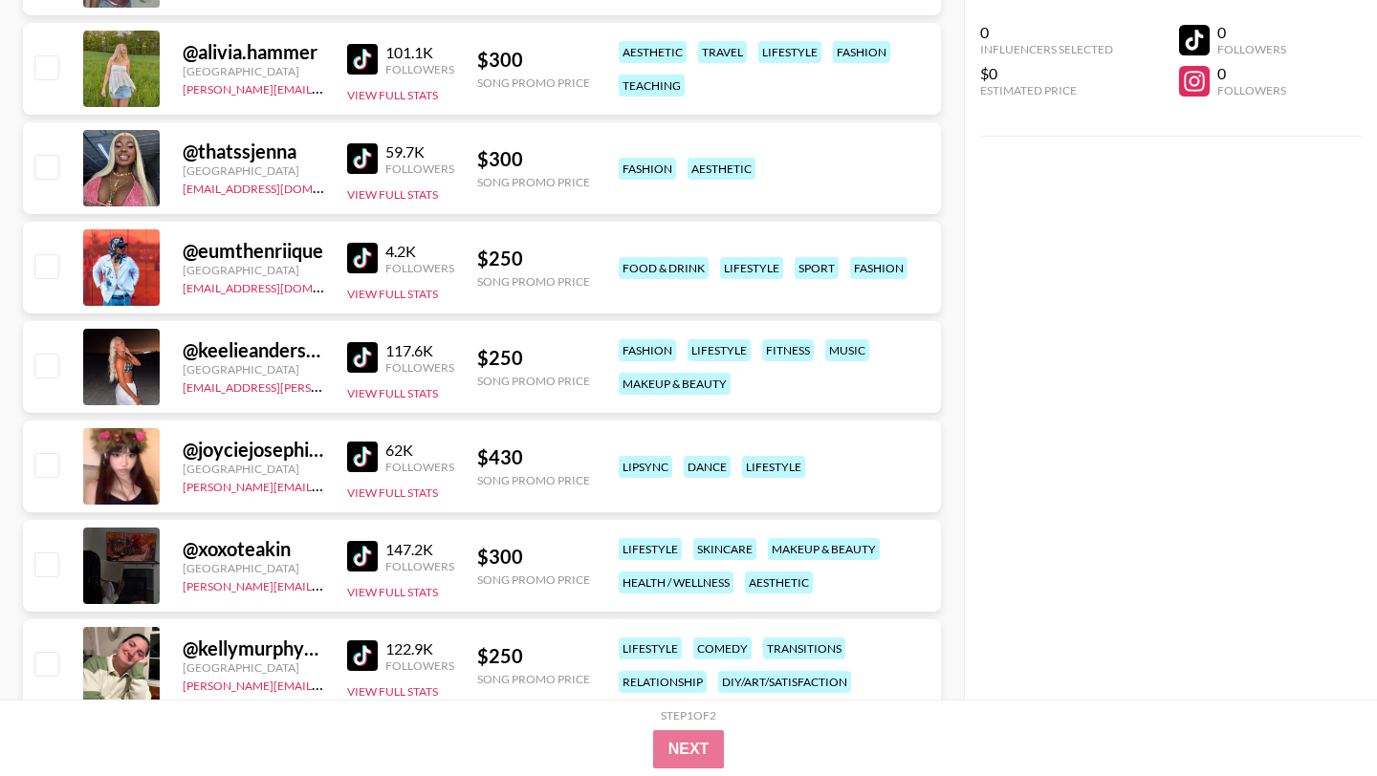
scroll to position [44019, 0]
click at [360, 441] on img at bounding box center [362, 456] width 31 height 31
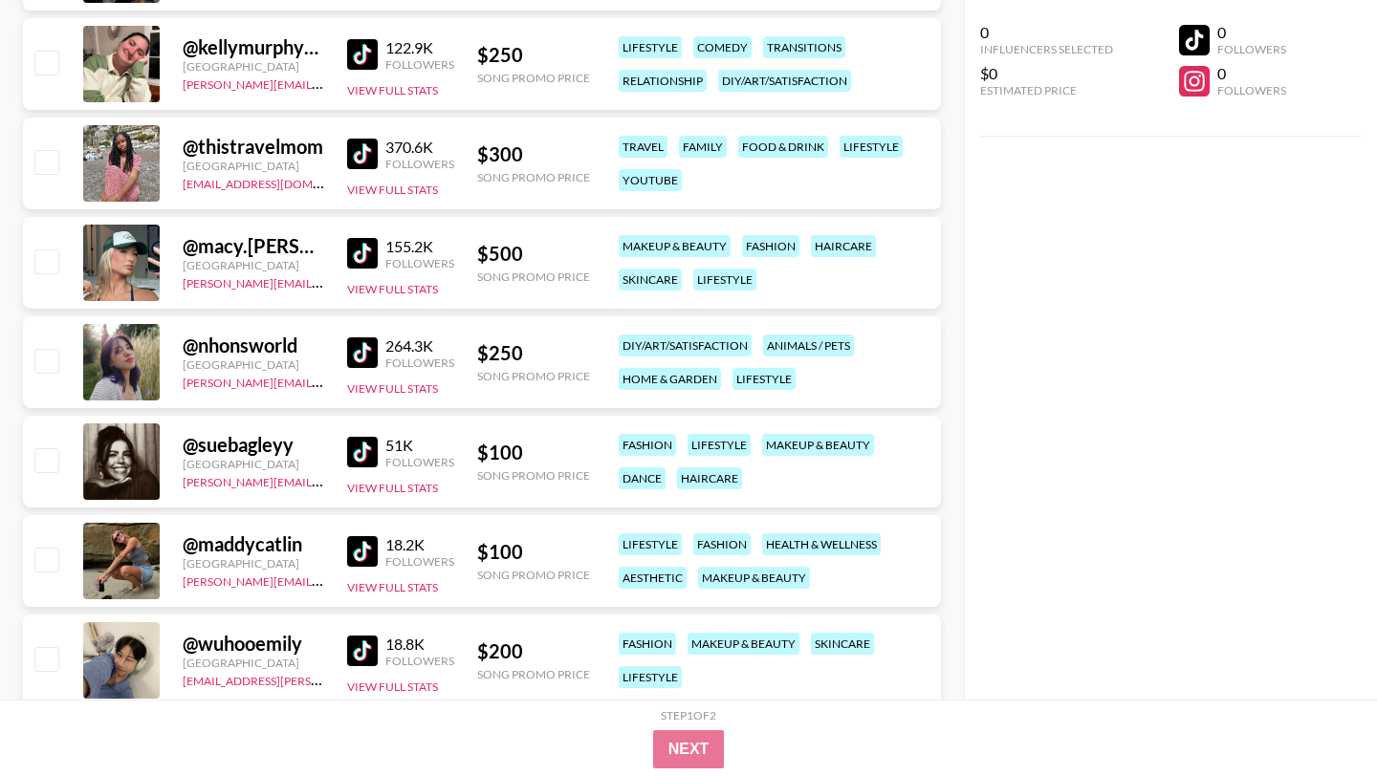
scroll to position [44664, 0]
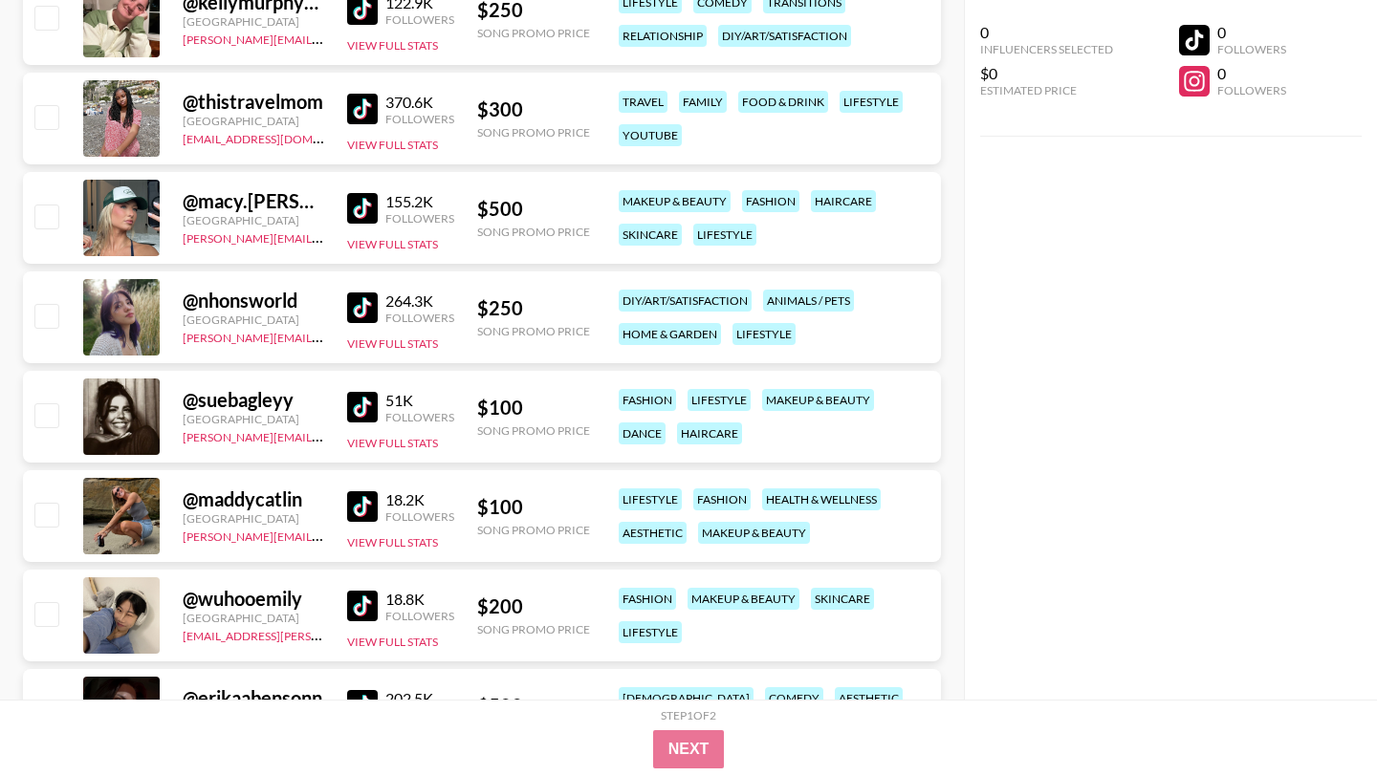
click at [362, 392] on img at bounding box center [362, 407] width 31 height 31
